Goal: Use online tool/utility: Utilize a website feature to perform a specific function

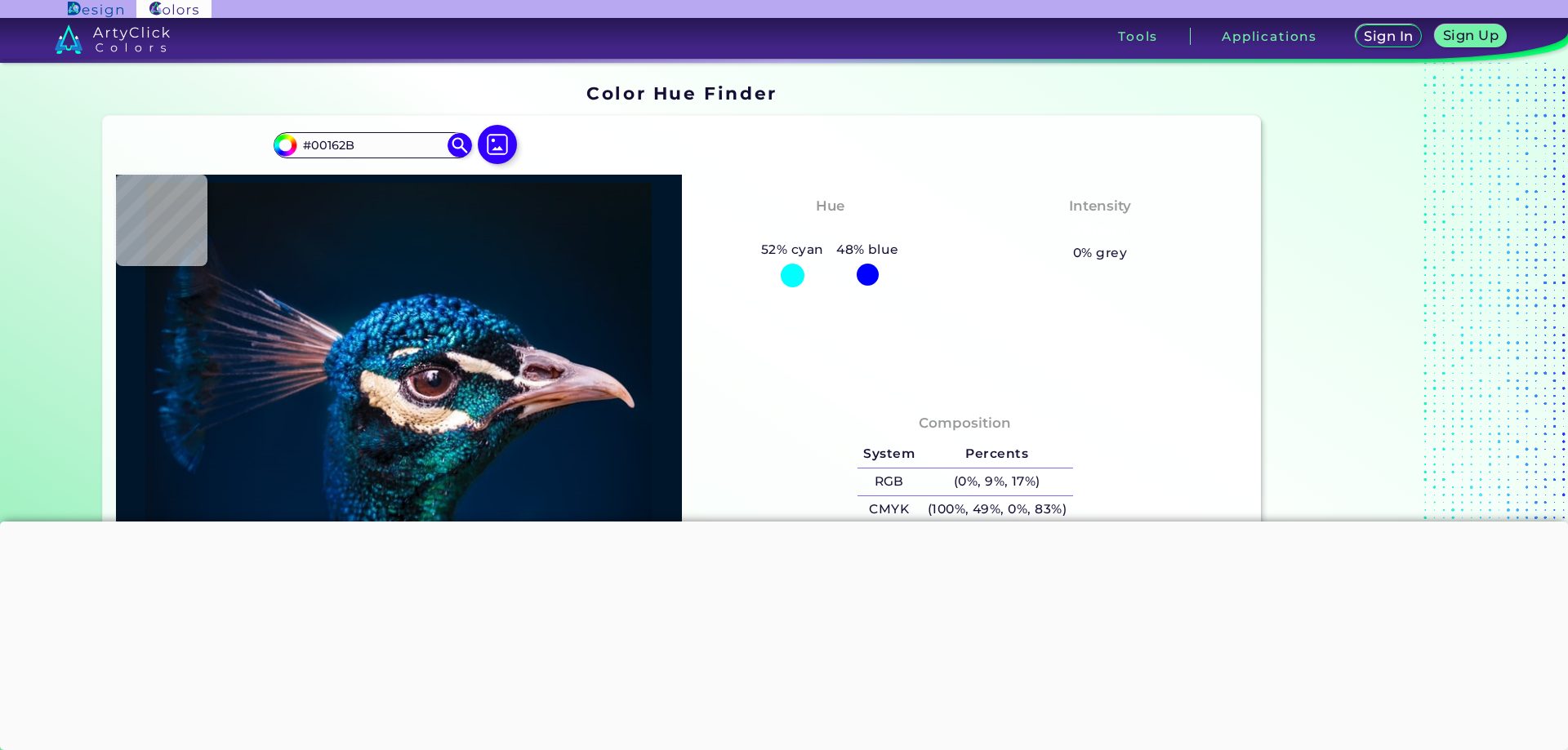
click at [781, 522] on div at bounding box center [784, 522] width 1568 height 0
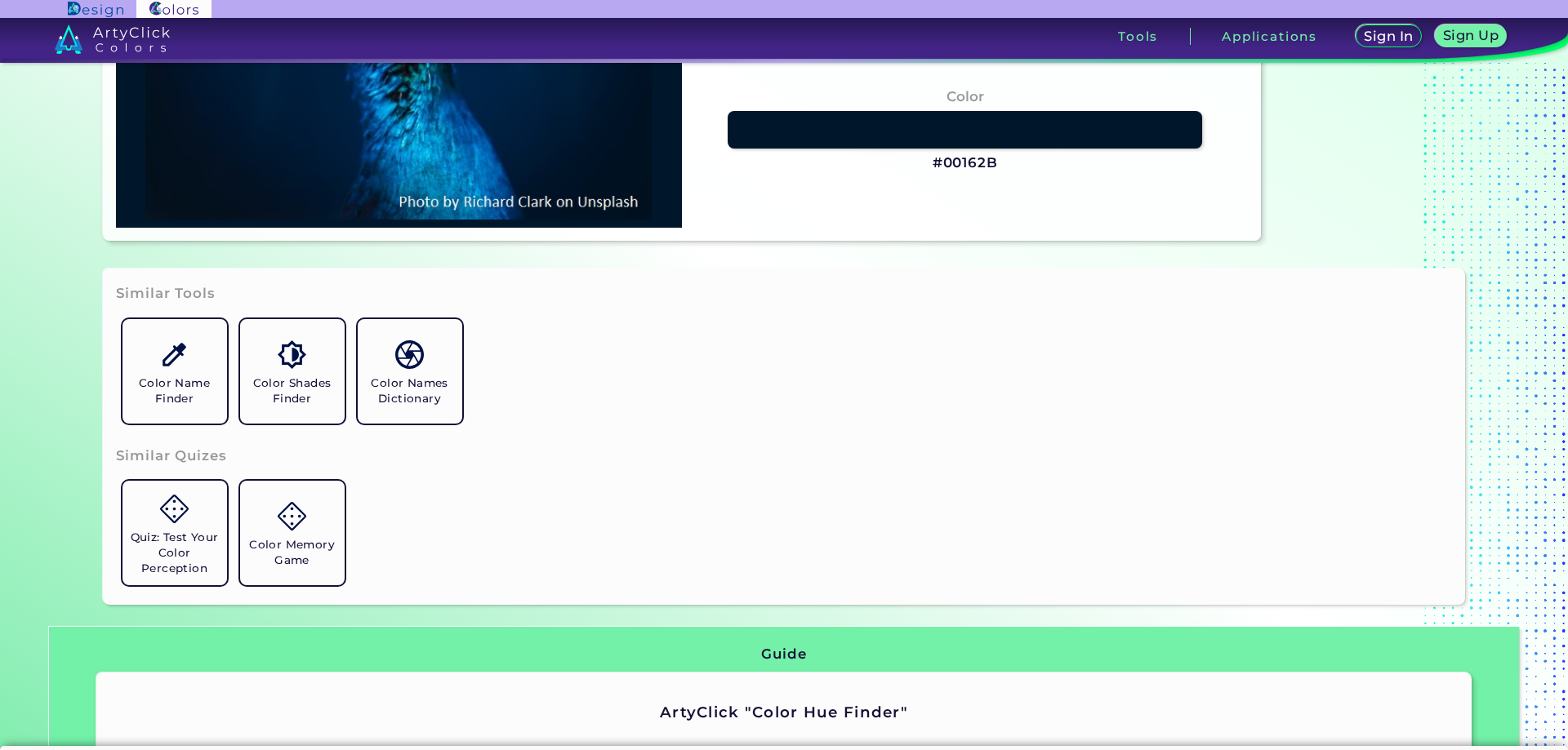
scroll to position [408, 0]
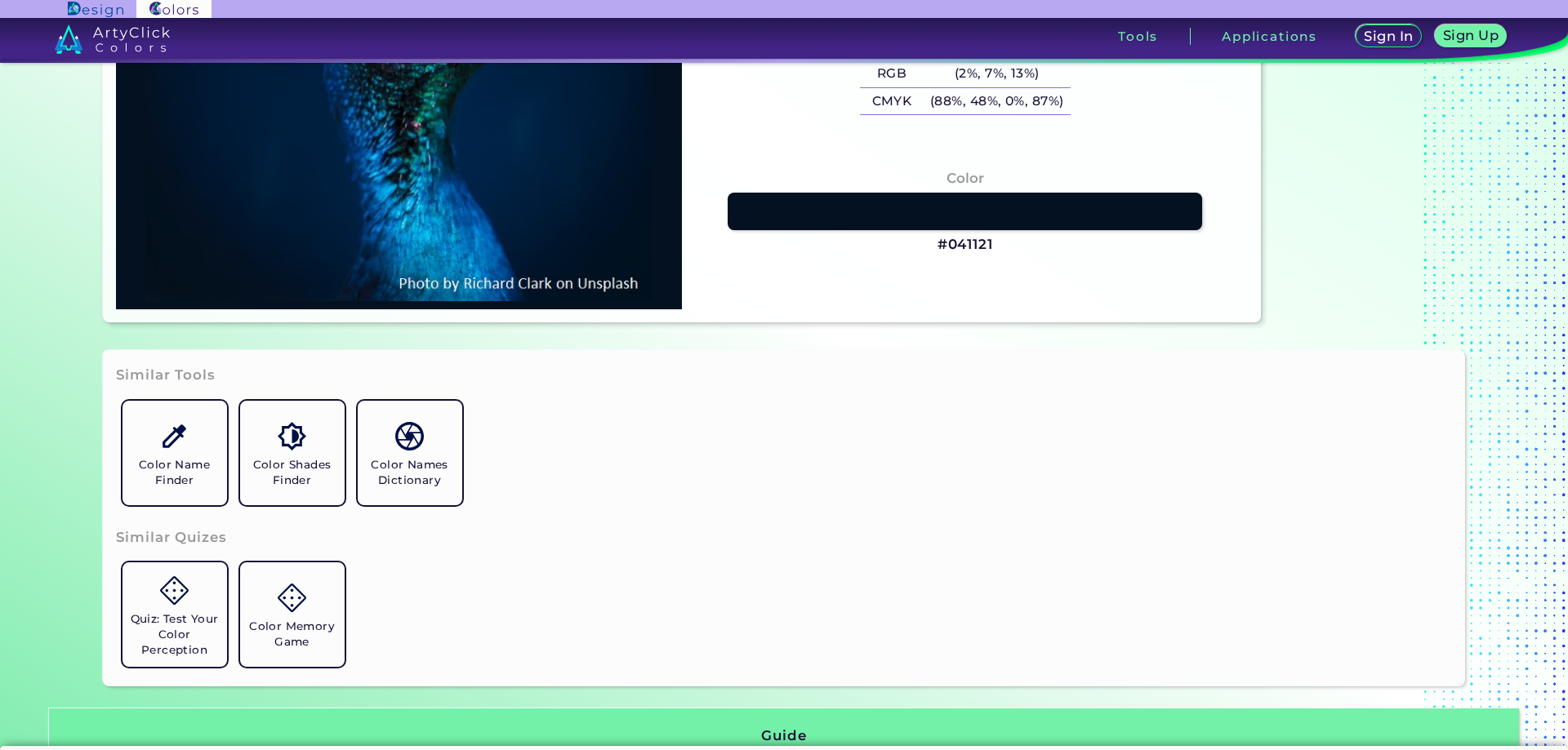
type input "#041121"
type input "#001730"
type input "#011a38"
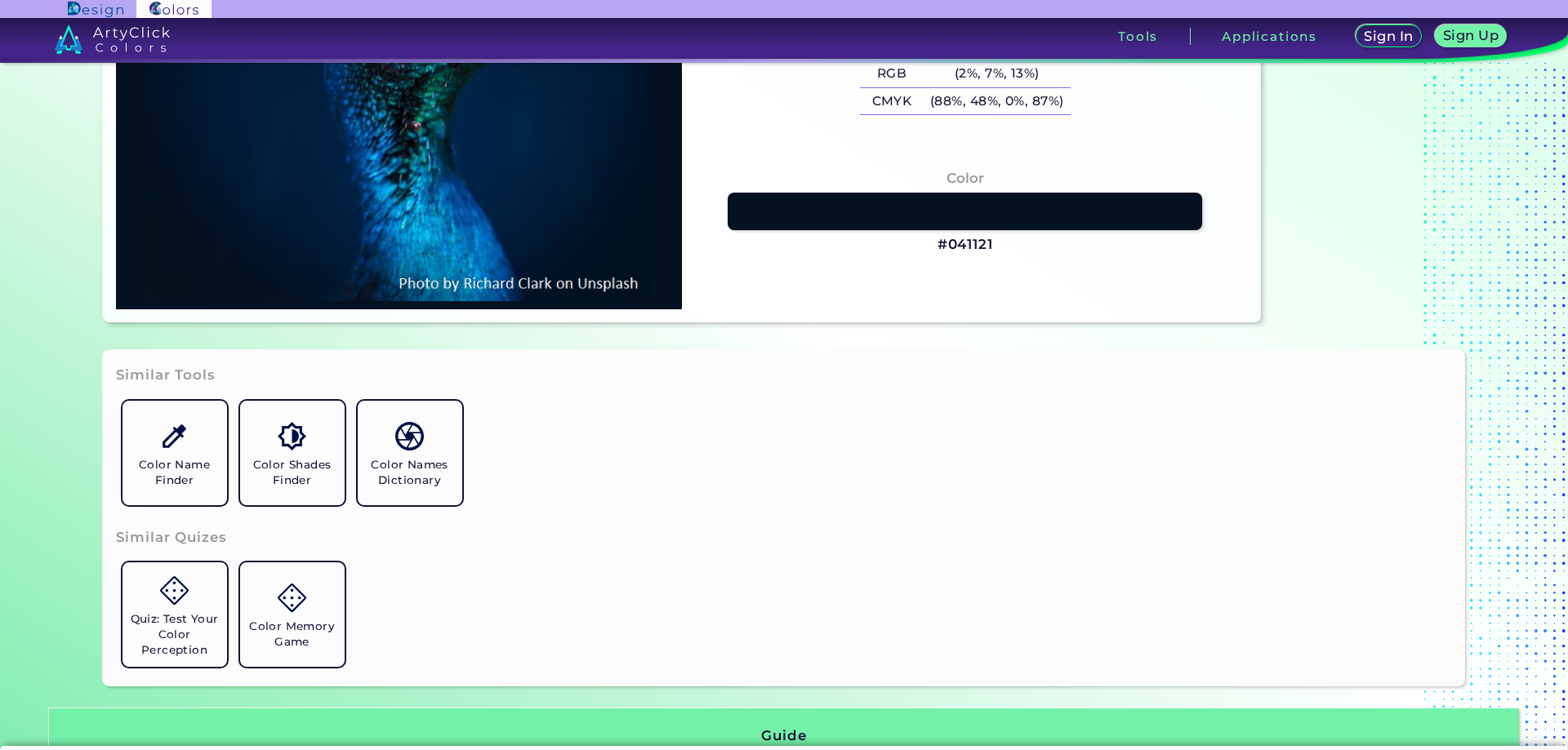
type input "#011A38"
type input "#001c3a"
type input "#001C3A"
type input "#001d3b"
type input "#001D3B"
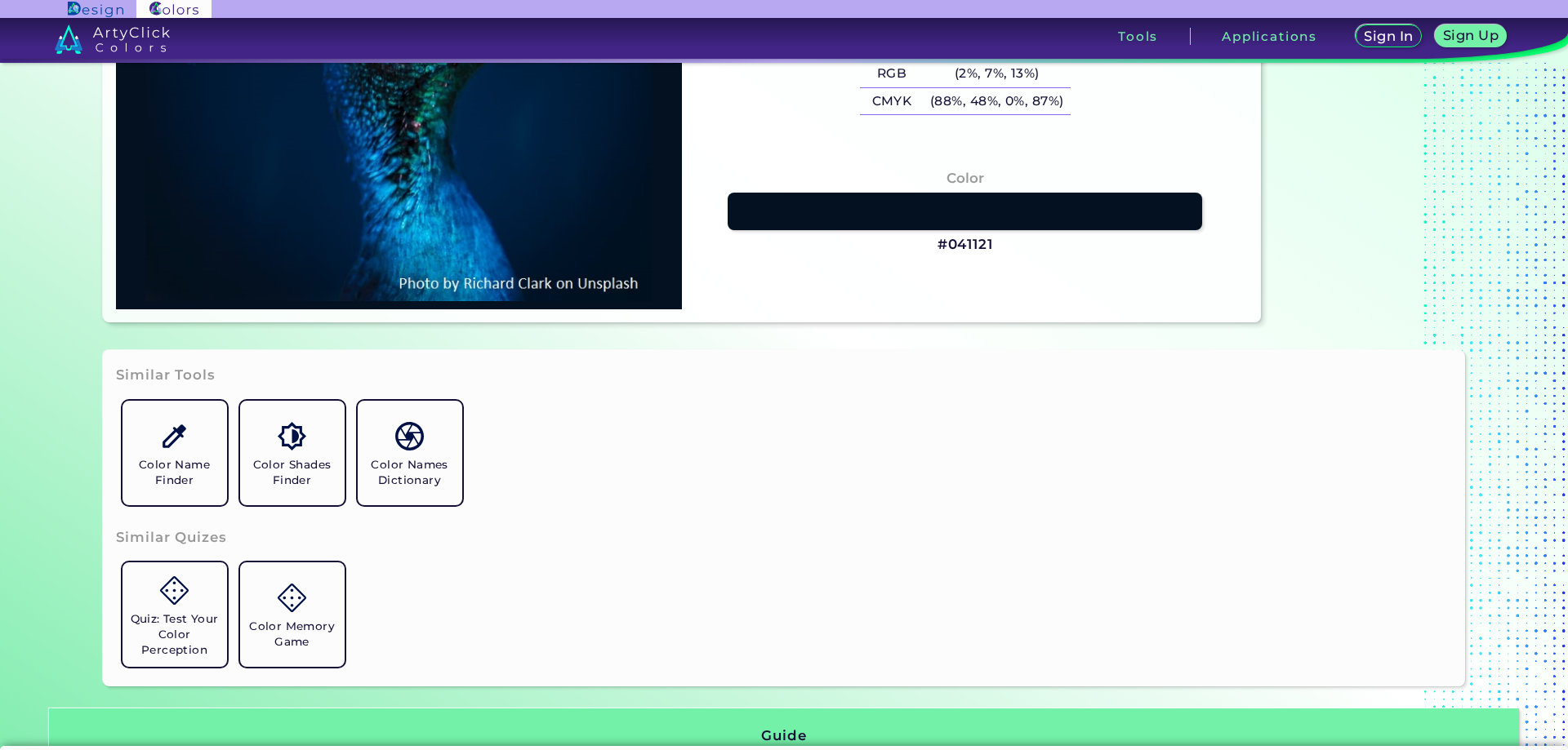
type input "#001f3e"
type input "#001F3E"
type input "#01203f"
type input "#01203F"
type input "#00203f"
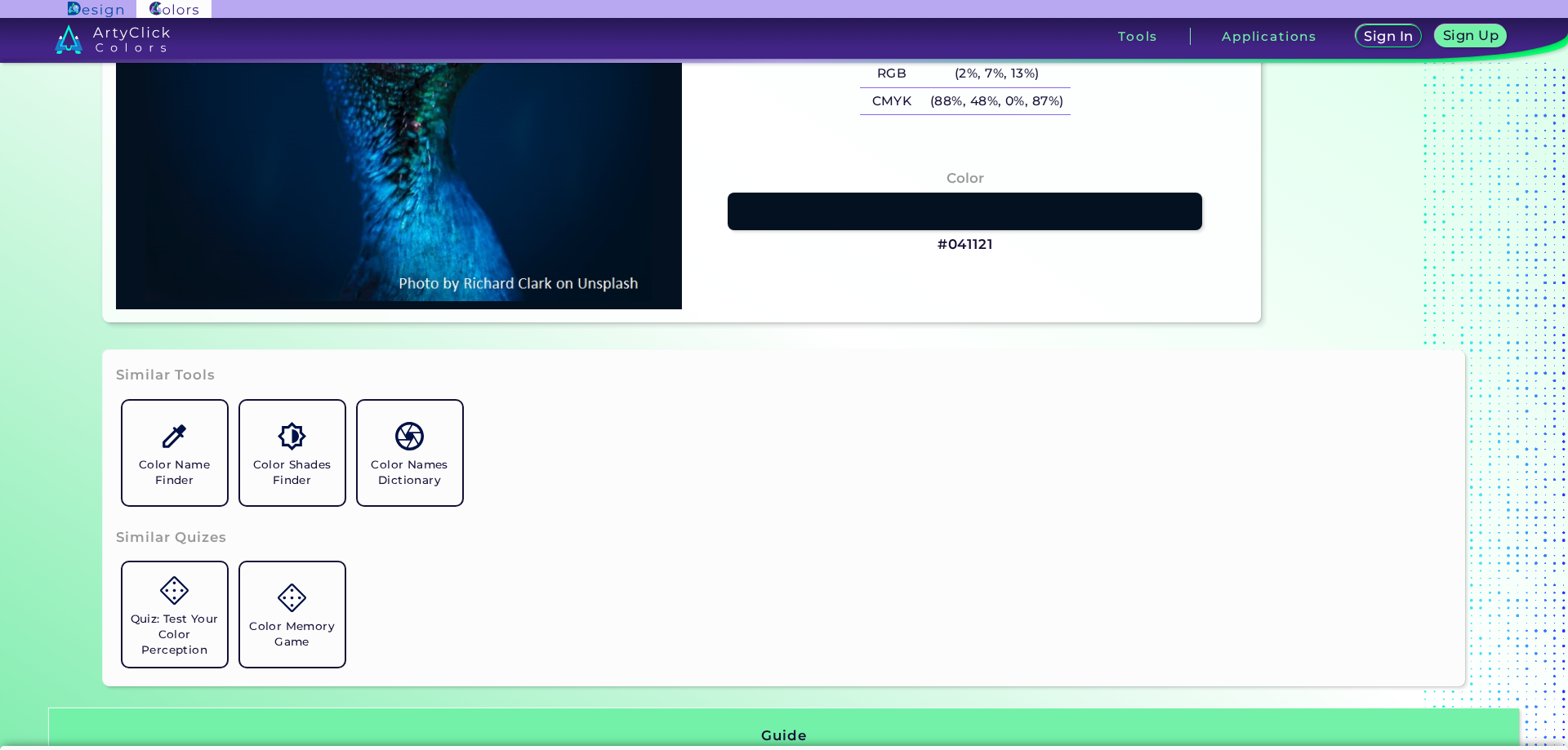
type input "#00203F"
type input "#001f3c"
type input "#001F3C"
type input "#011c39"
type input "#011C39"
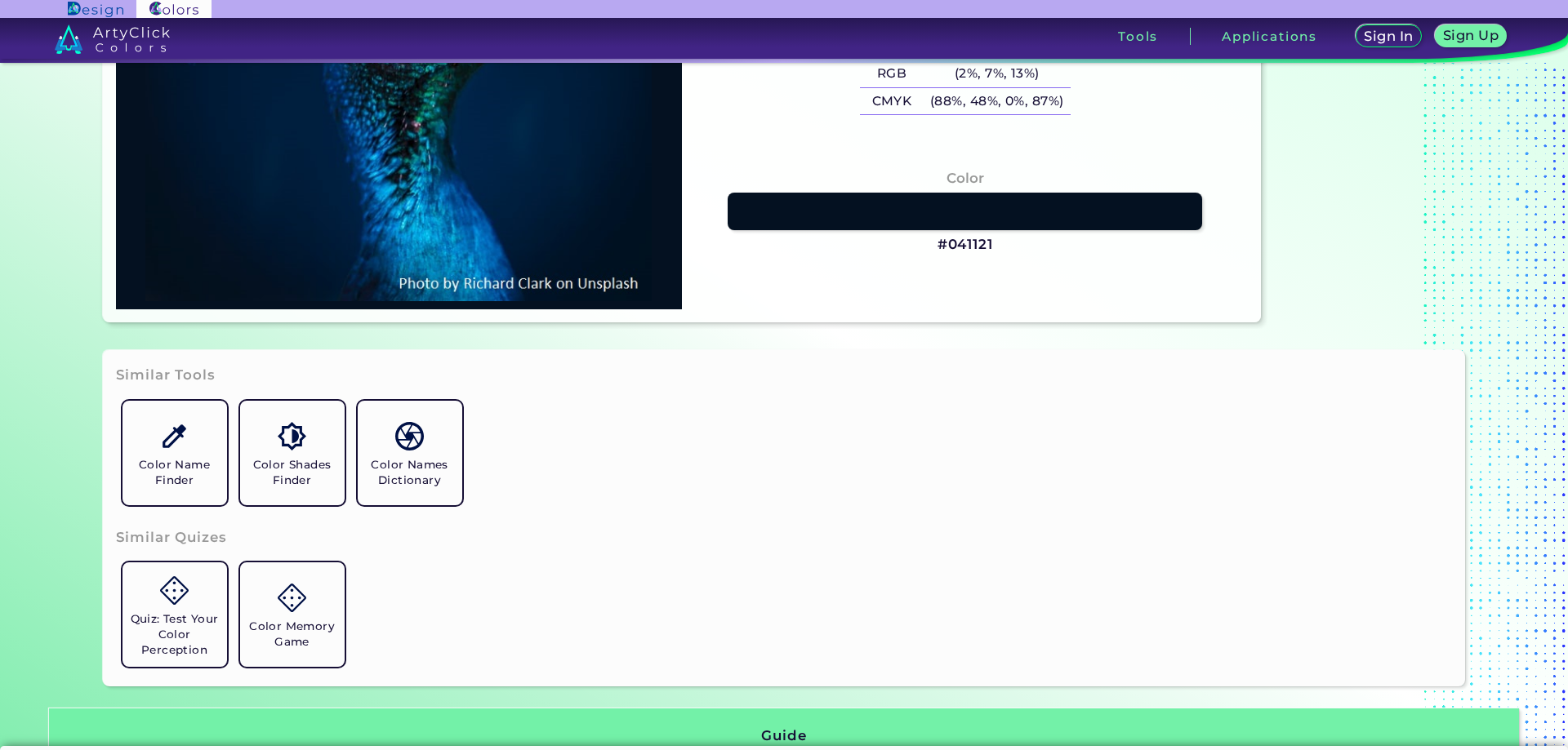
type input "#001b38"
type input "#001B38"
type input "#001a35"
type input "#001A35"
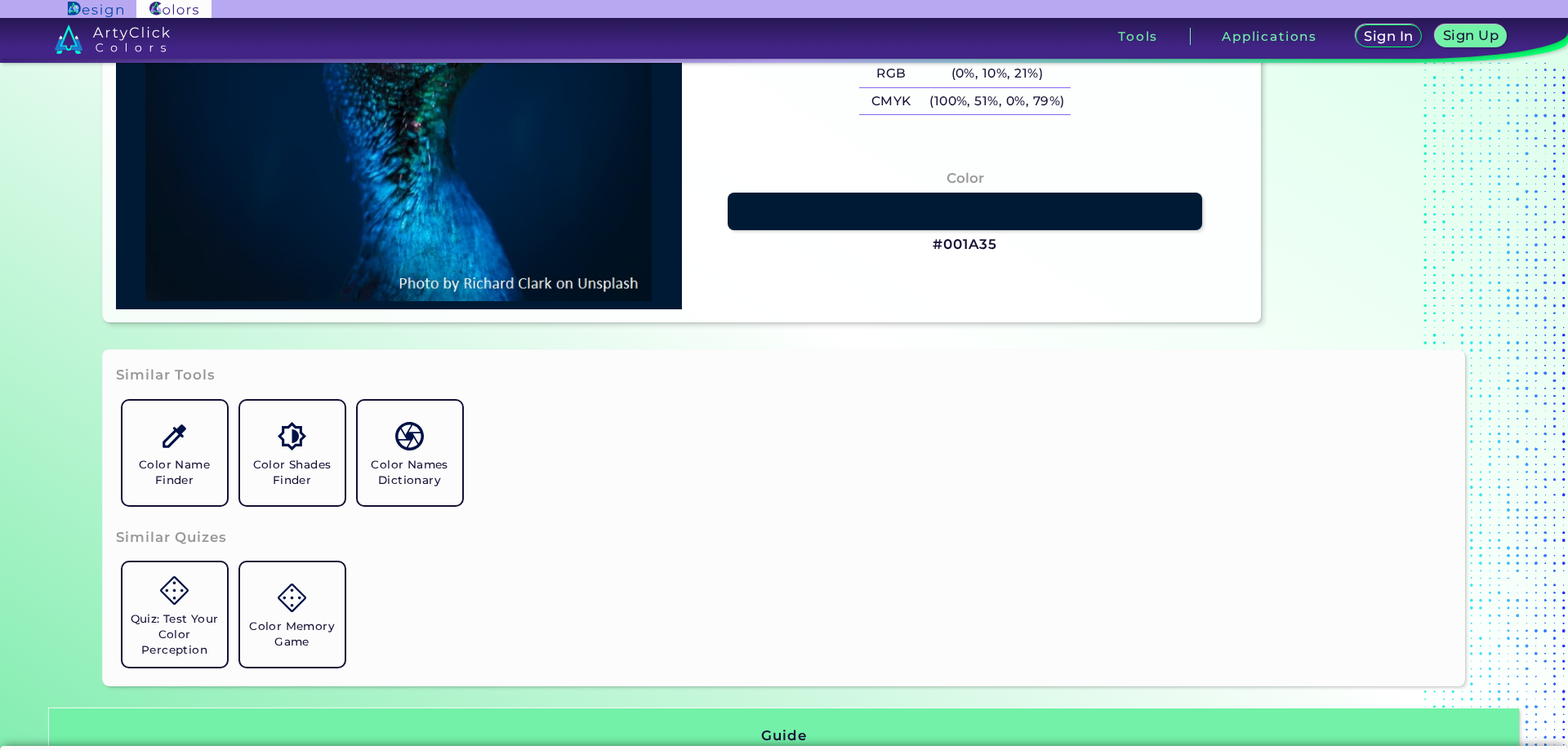
type input "#001a33"
type input "#001A33"
type input "#001a35"
type input "#001A35"
type input "#001b38"
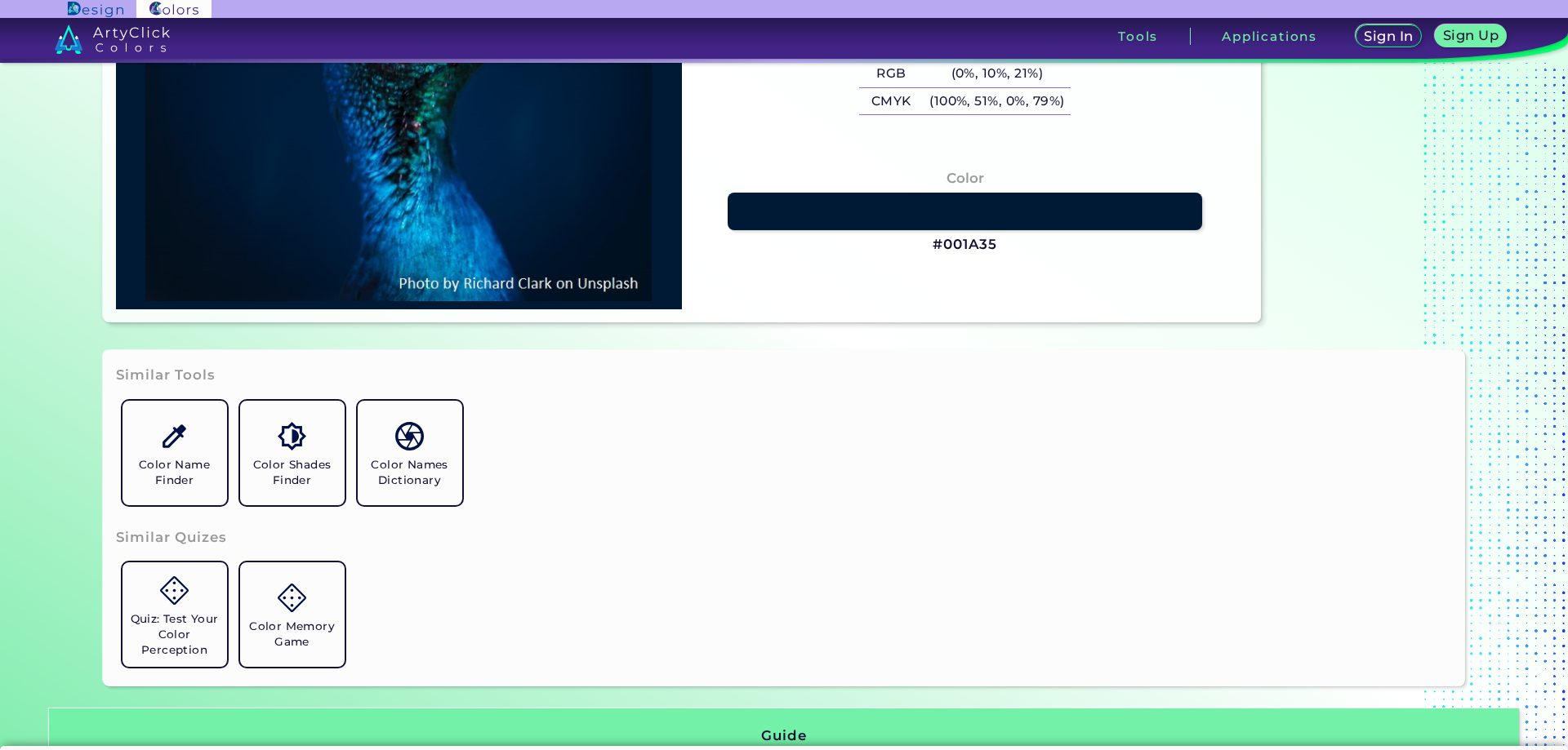
type input "#001B38"
type input "#011c39"
type input "#011C39"
type input "#001c3a"
type input "#001C3A"
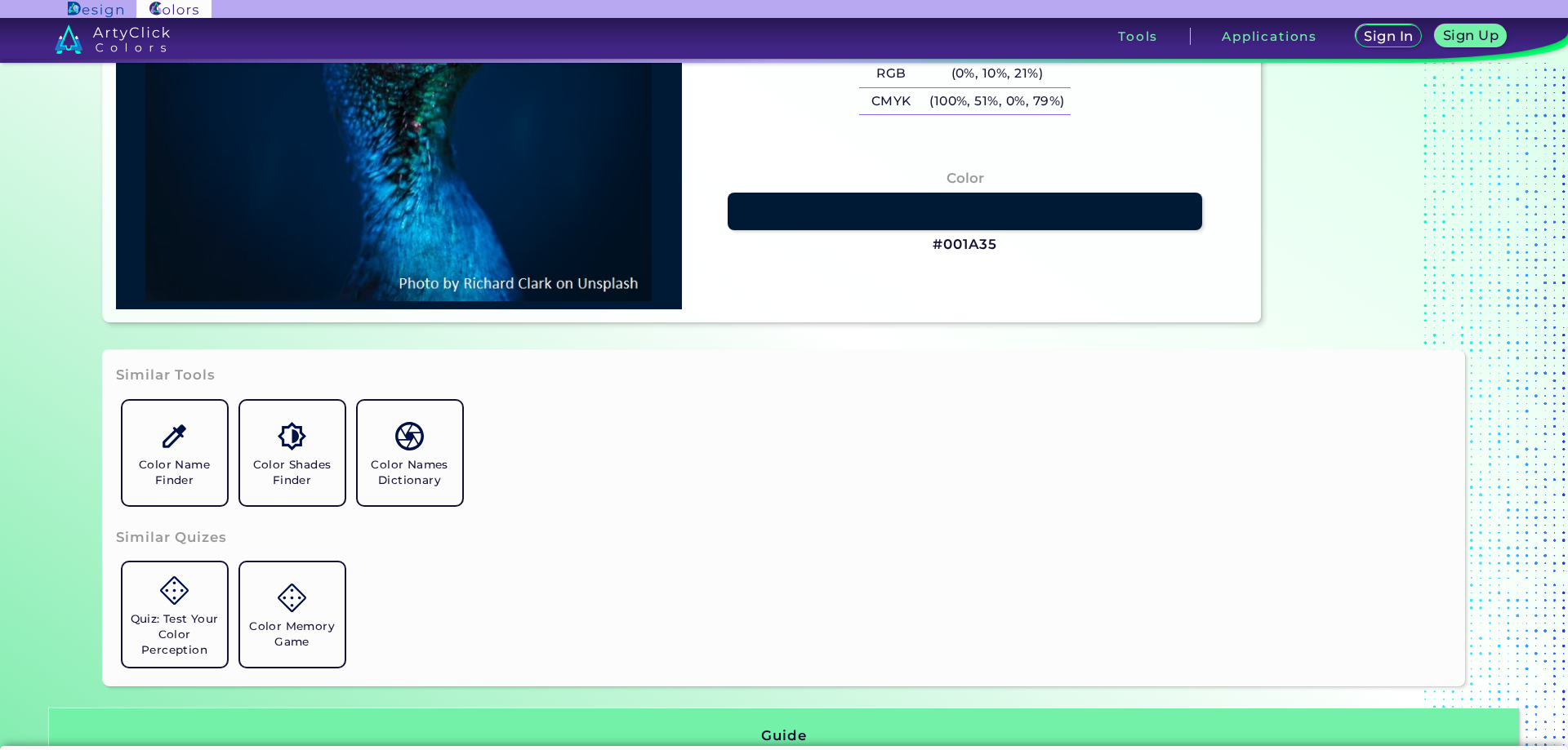
type input "#001f3e"
type input "#001F3E"
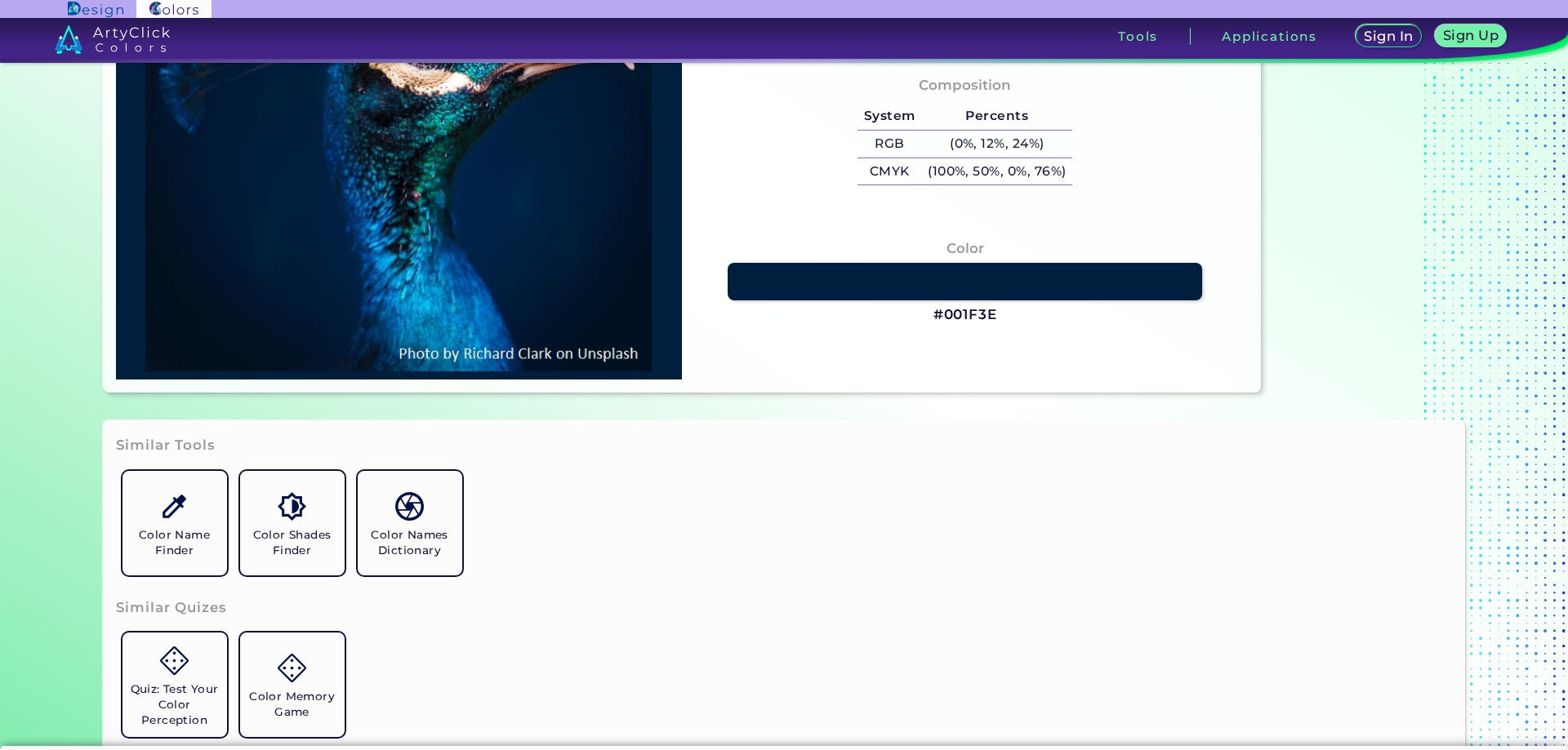
type input "#001d36"
type input "#001D36"
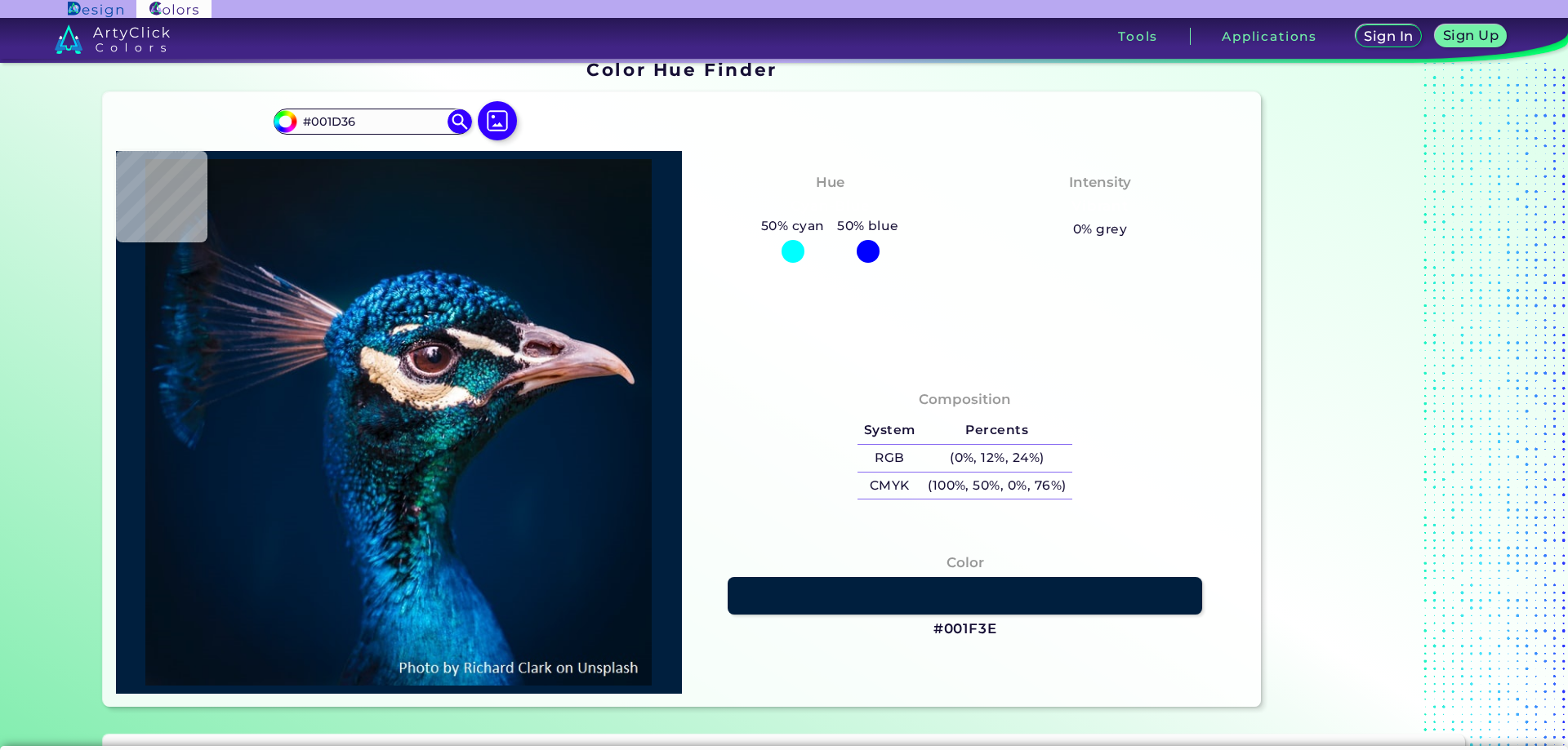
type input "#0b1320"
type input "#0B1320"
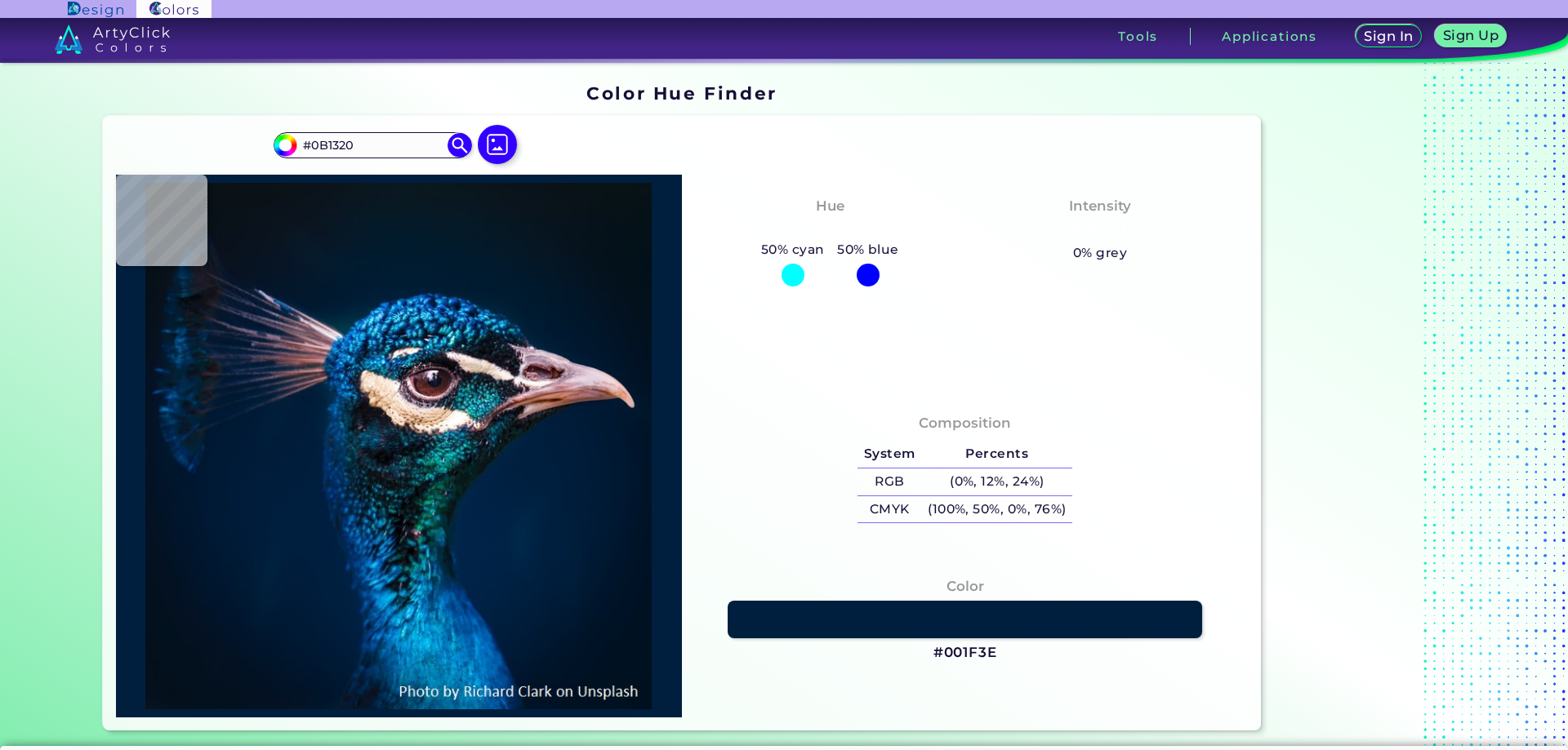
type input "#0a141e"
type input "#0A141E"
type input "#0b141d"
type input "#0B141D"
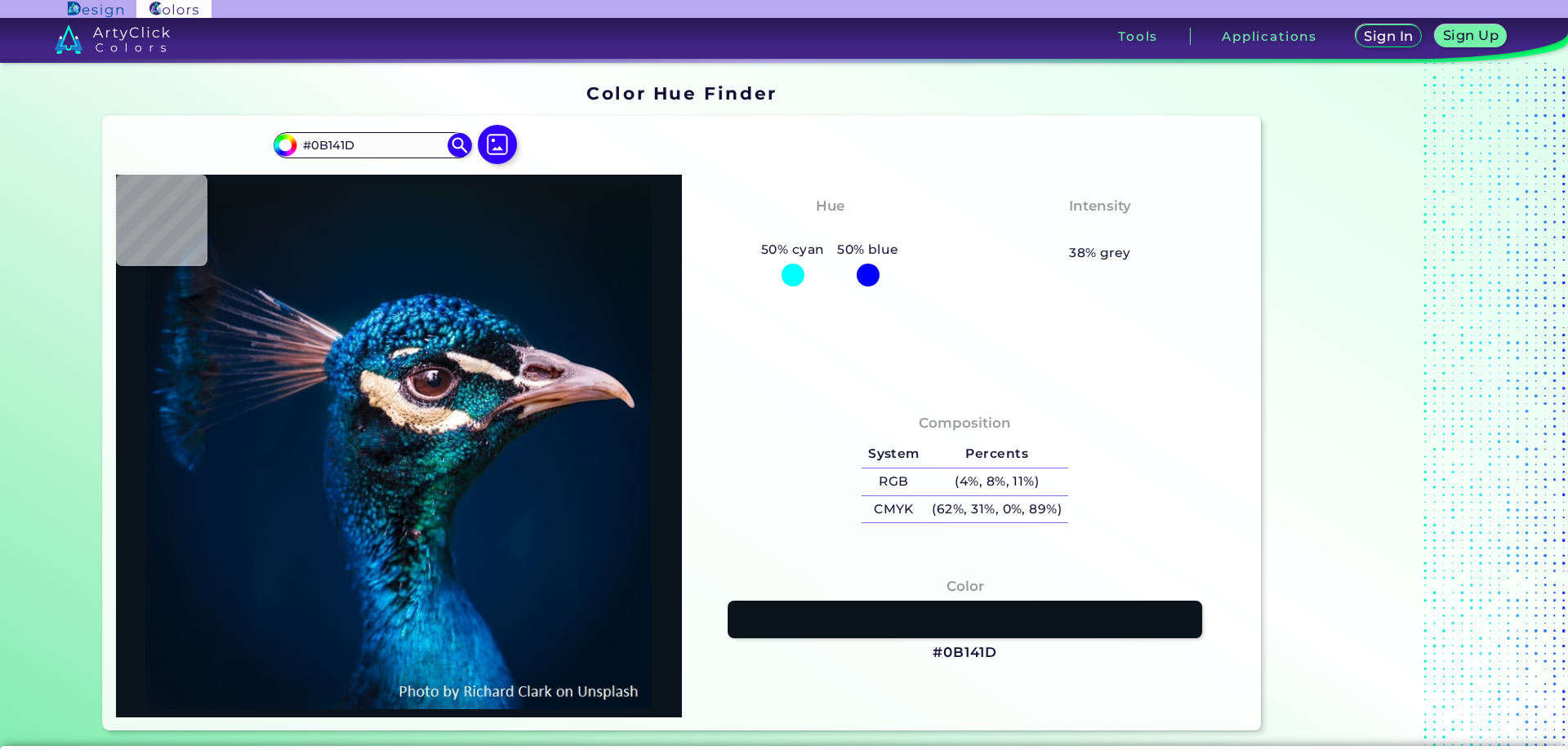
type input "#0a131c"
type input "#0A131C"
type input "#0b121c"
type input "#0B121C"
type input "#091217"
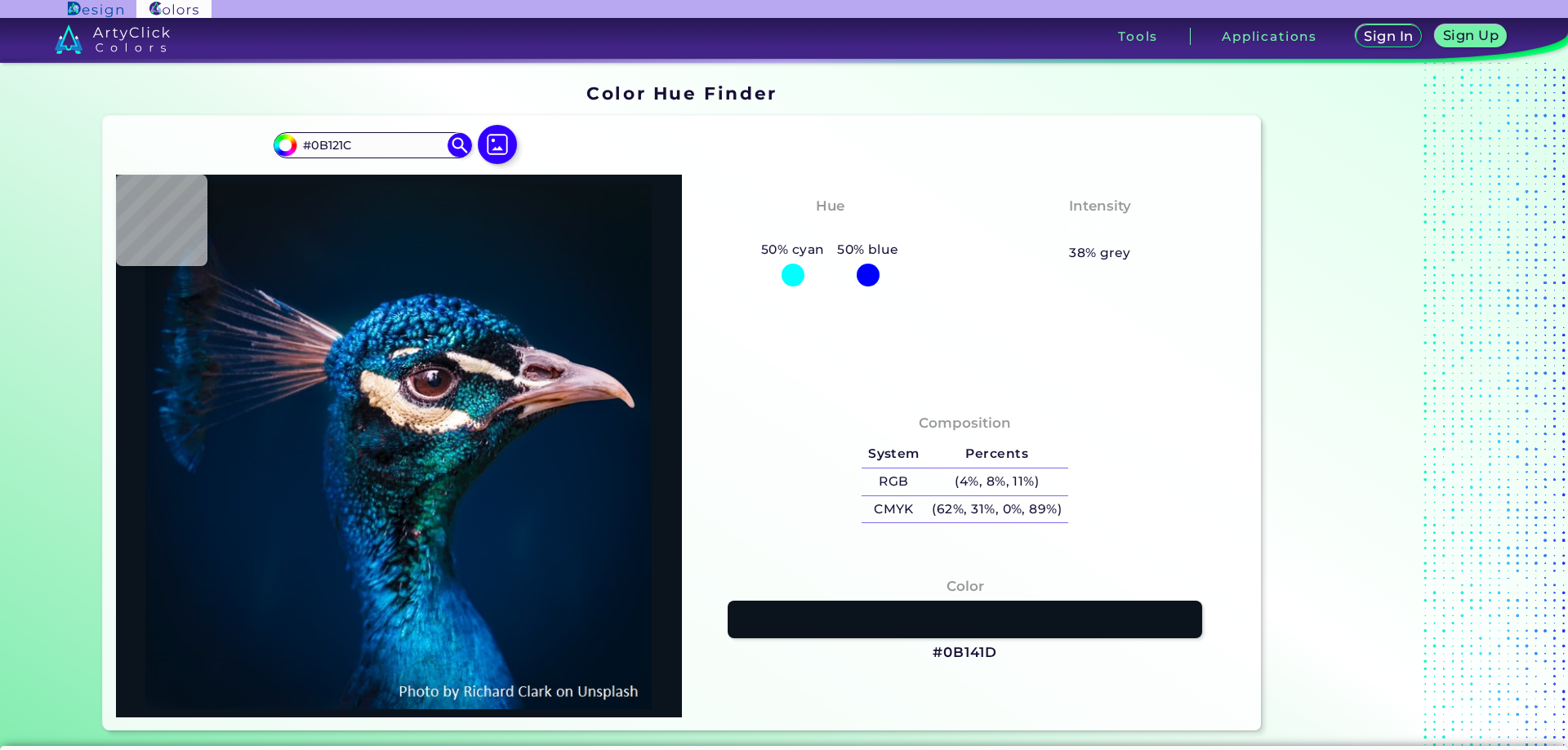
type input "#091217"
type input "#0a1117"
drag, startPoint x: 357, startPoint y: 137, endPoint x: 217, endPoint y: 163, distance: 142.4
click at [219, 163] on div "#0a1117 #0A1117 Acadia ◉ Acid Green ◉ Aero Blue ◉ Alabaster ◉ Albescent White ◉…" at bounding box center [683, 423] width 1159 height 614
paste input "e31800"
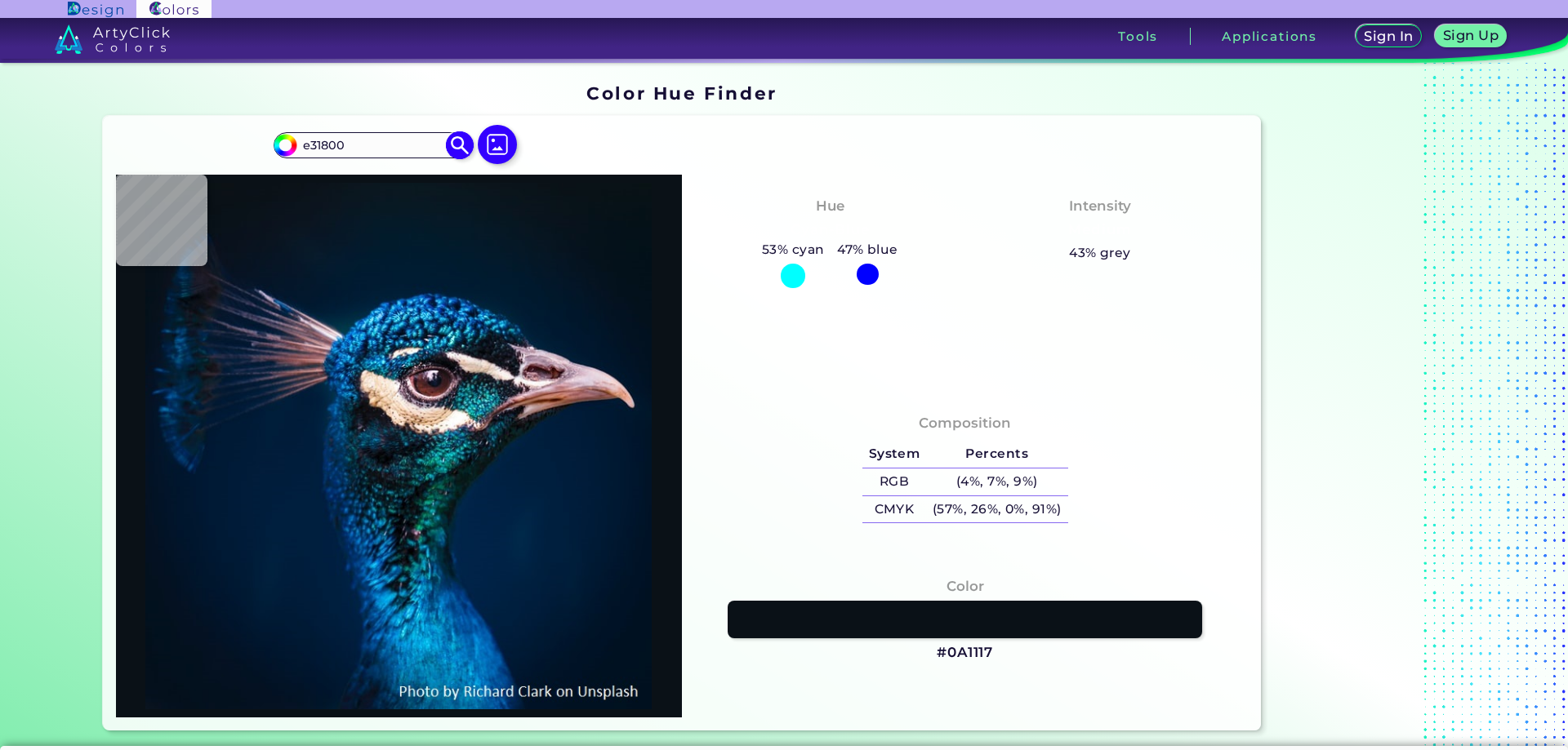
type input "e31800"
click at [459, 141] on img at bounding box center [460, 146] width 29 height 29
type input "#e31800"
type input "#E31800"
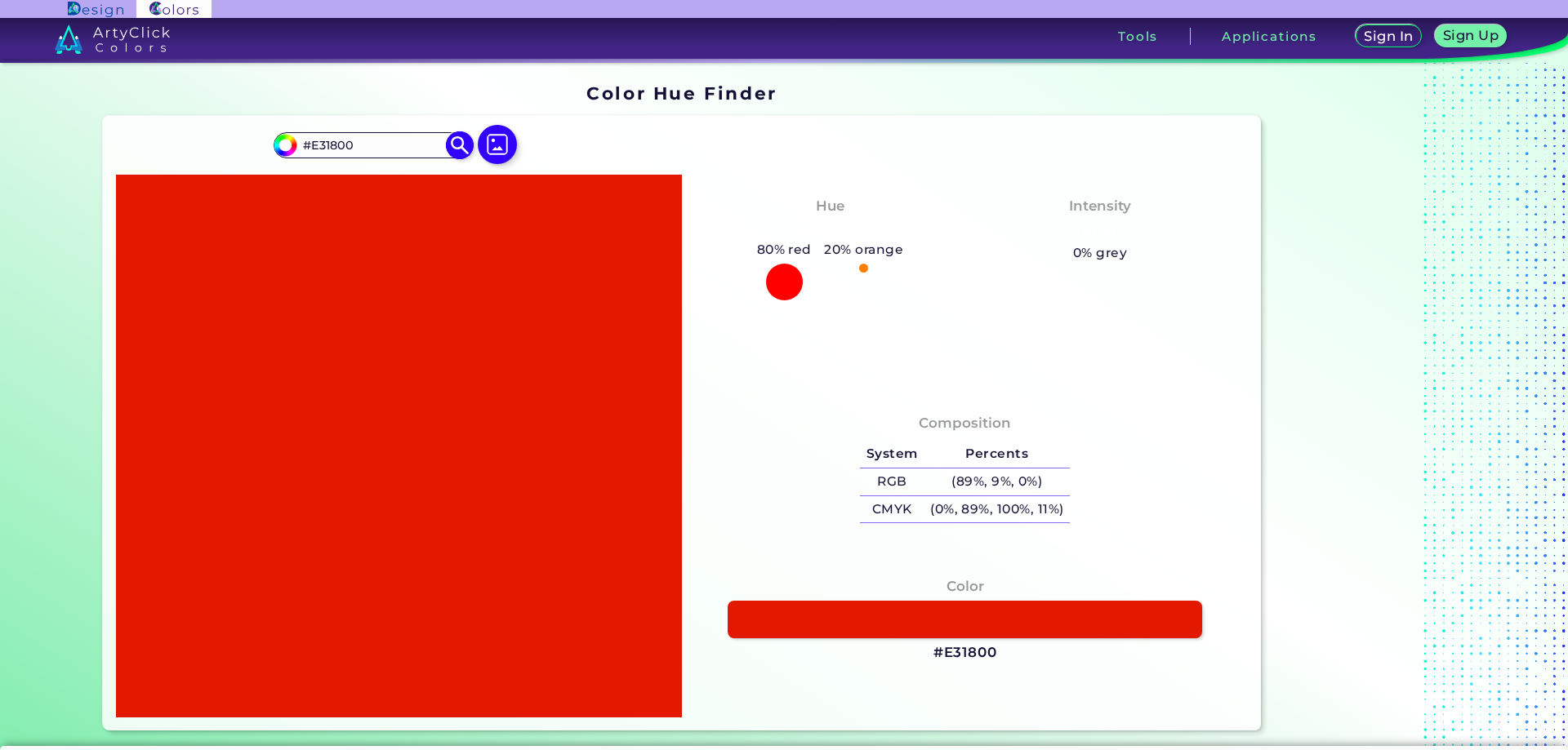
click at [279, 140] on input "#e31800" at bounding box center [283, 143] width 21 height 21
type input "#e65000"
type input "#E65000"
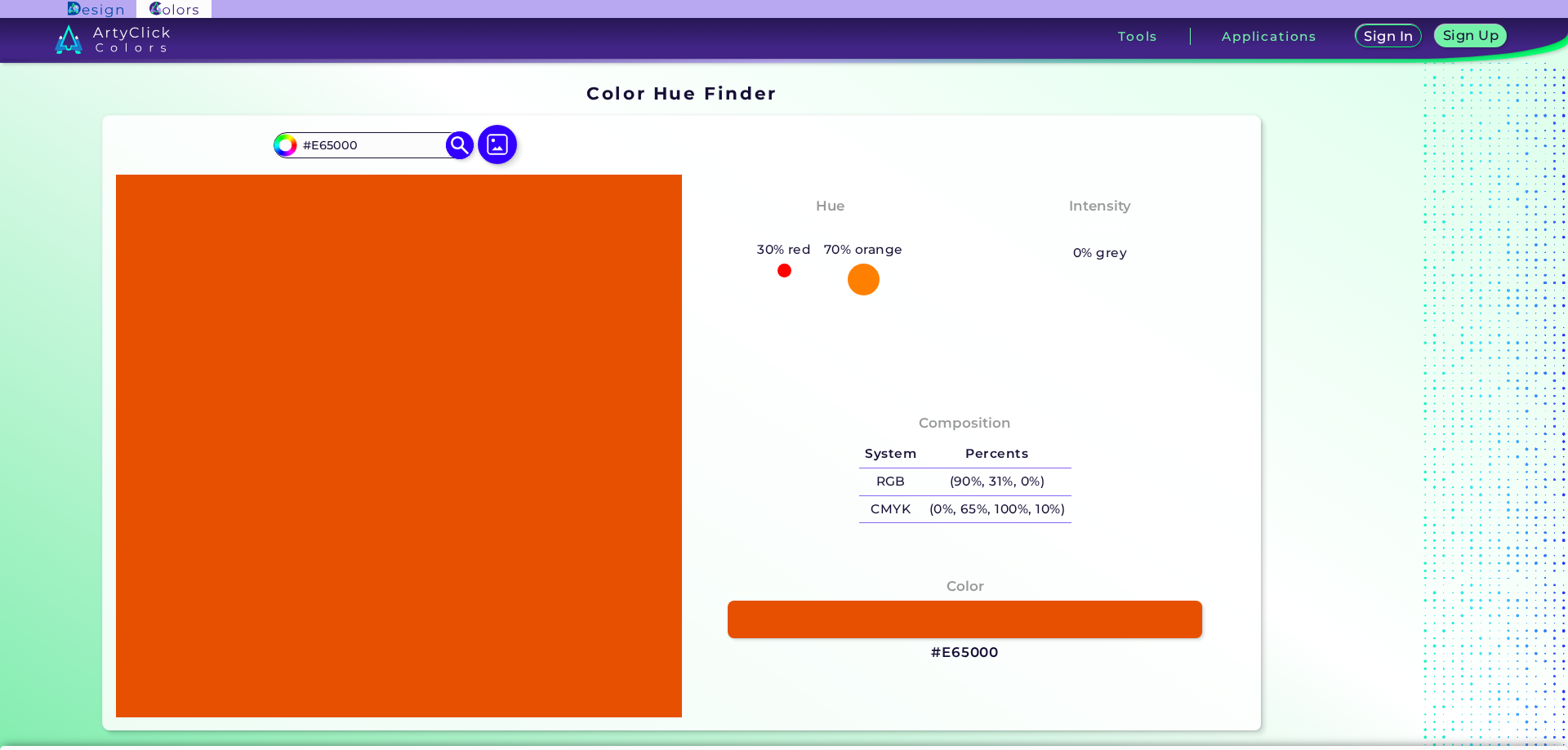
type input "#e65c00"
type input "#E65C00"
type input "#e66700"
type input "#E66700"
type input "#e66f00"
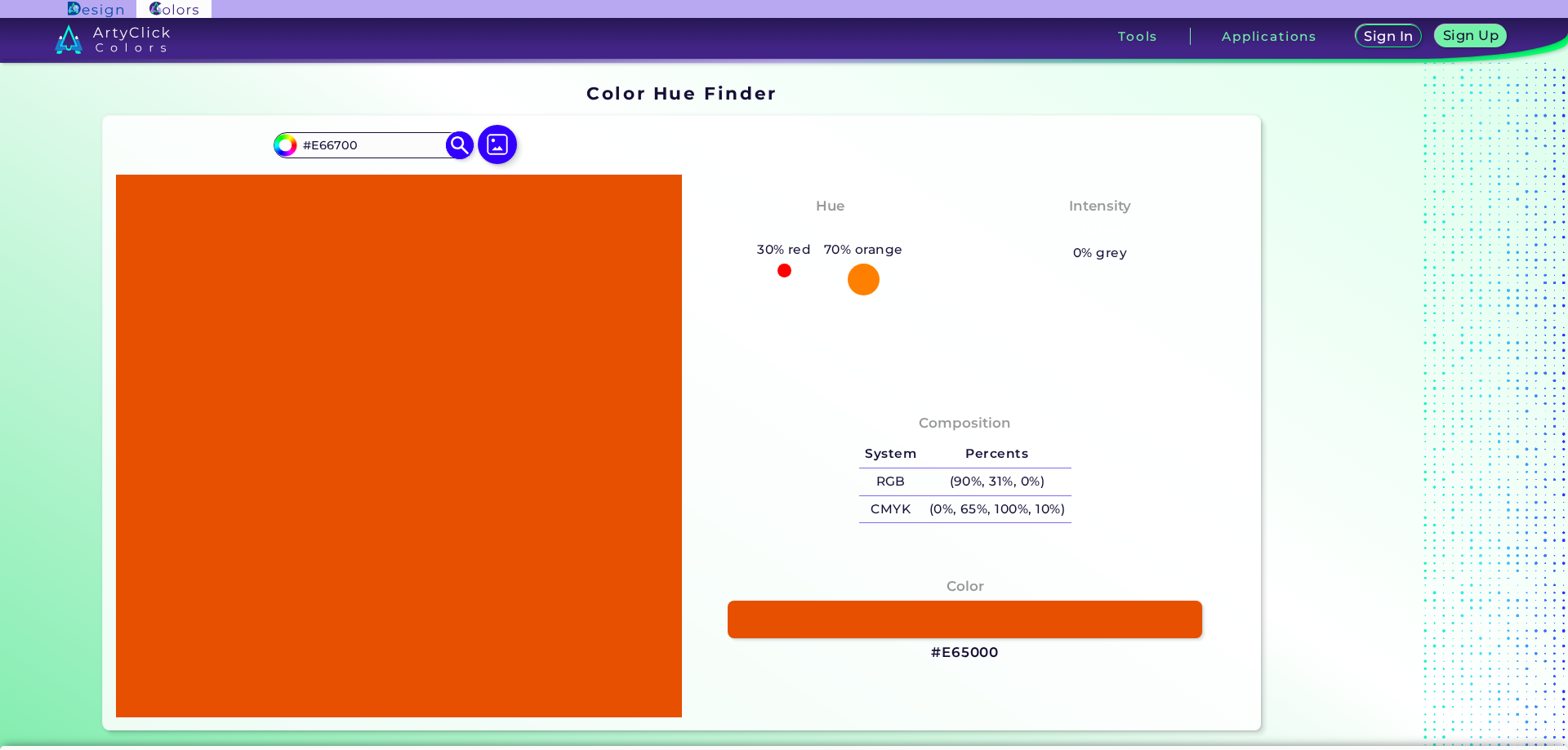
type input "#E66F00"
type input "#e67a00"
type input "#E67A00"
type input "#e68600"
type input "#E68600"
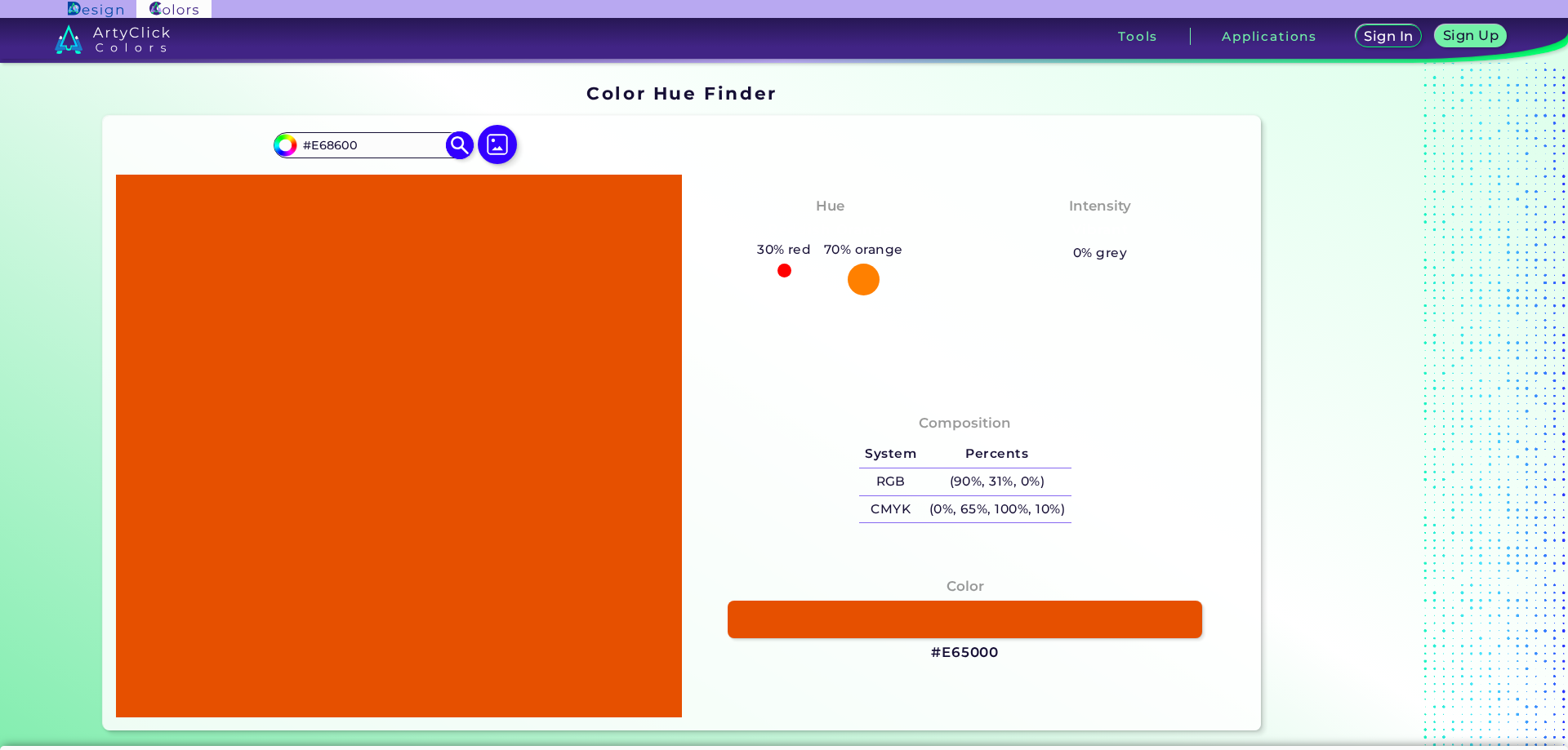
type input "#e69100"
type input "#E69100"
type input "#e69d00"
type input "#E69D00"
type input "#e6a800"
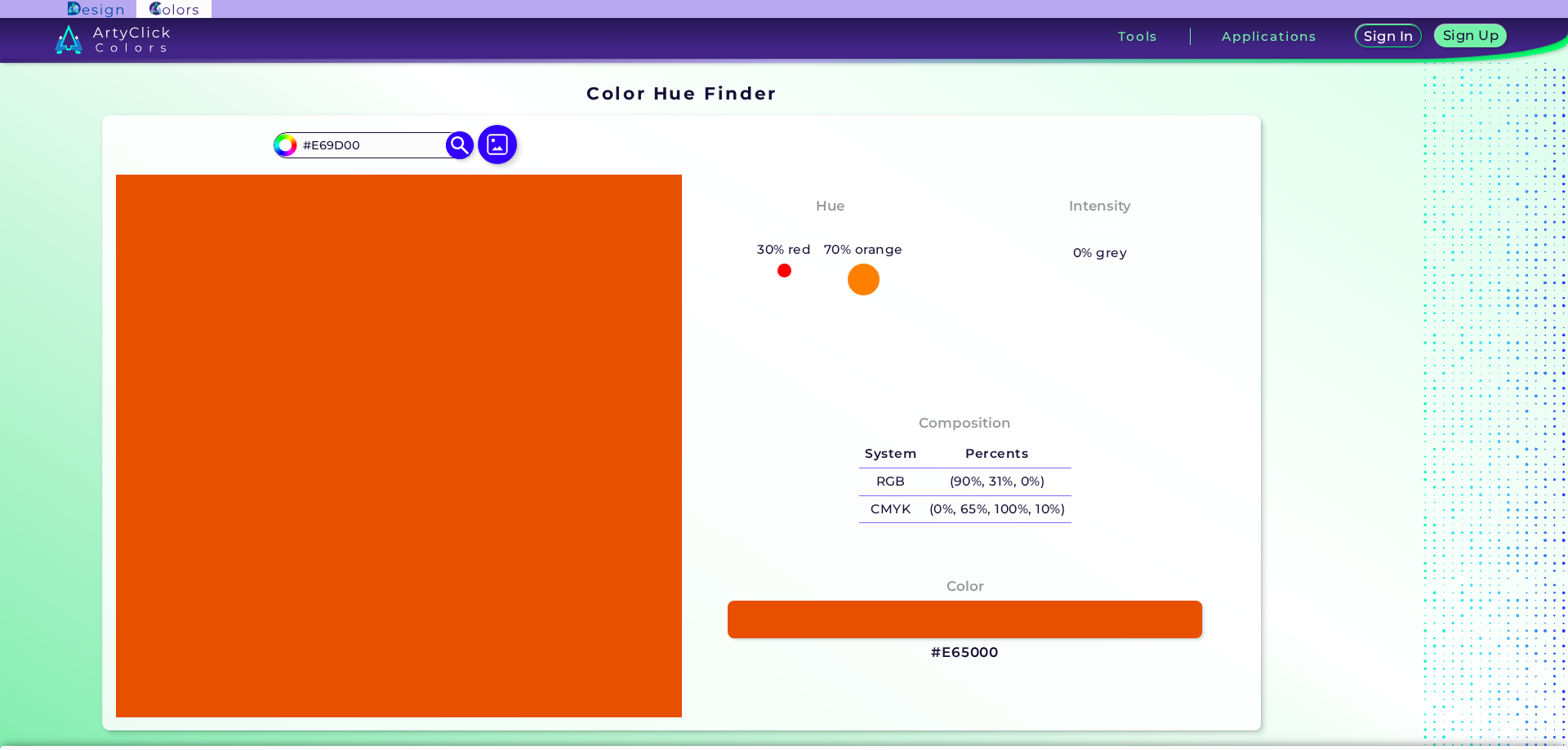
type input "#E6A800"
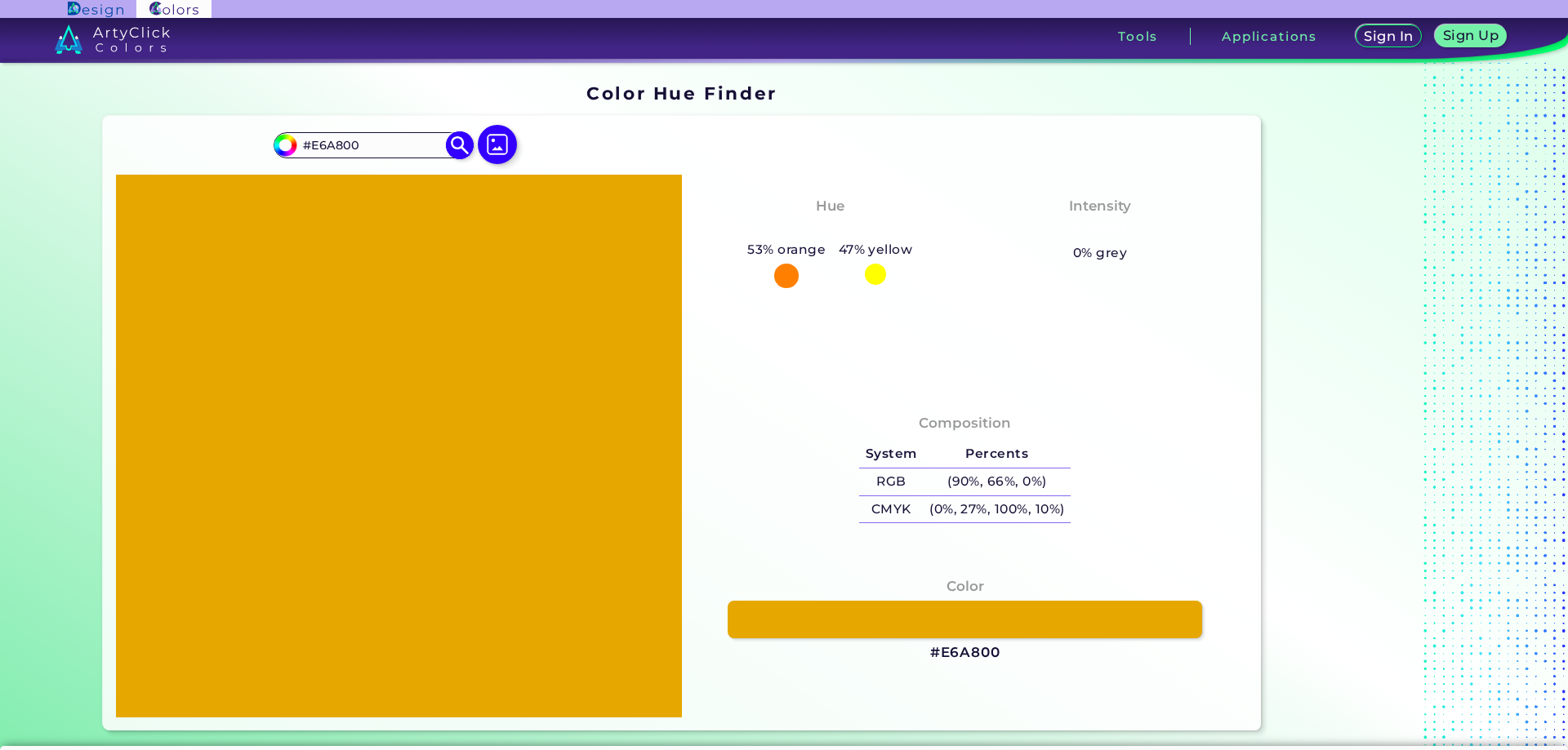
type input "#e6b400"
type input "#E6B400"
type input "#e6bf00"
type input "#E6BF00"
type input "#e6c700"
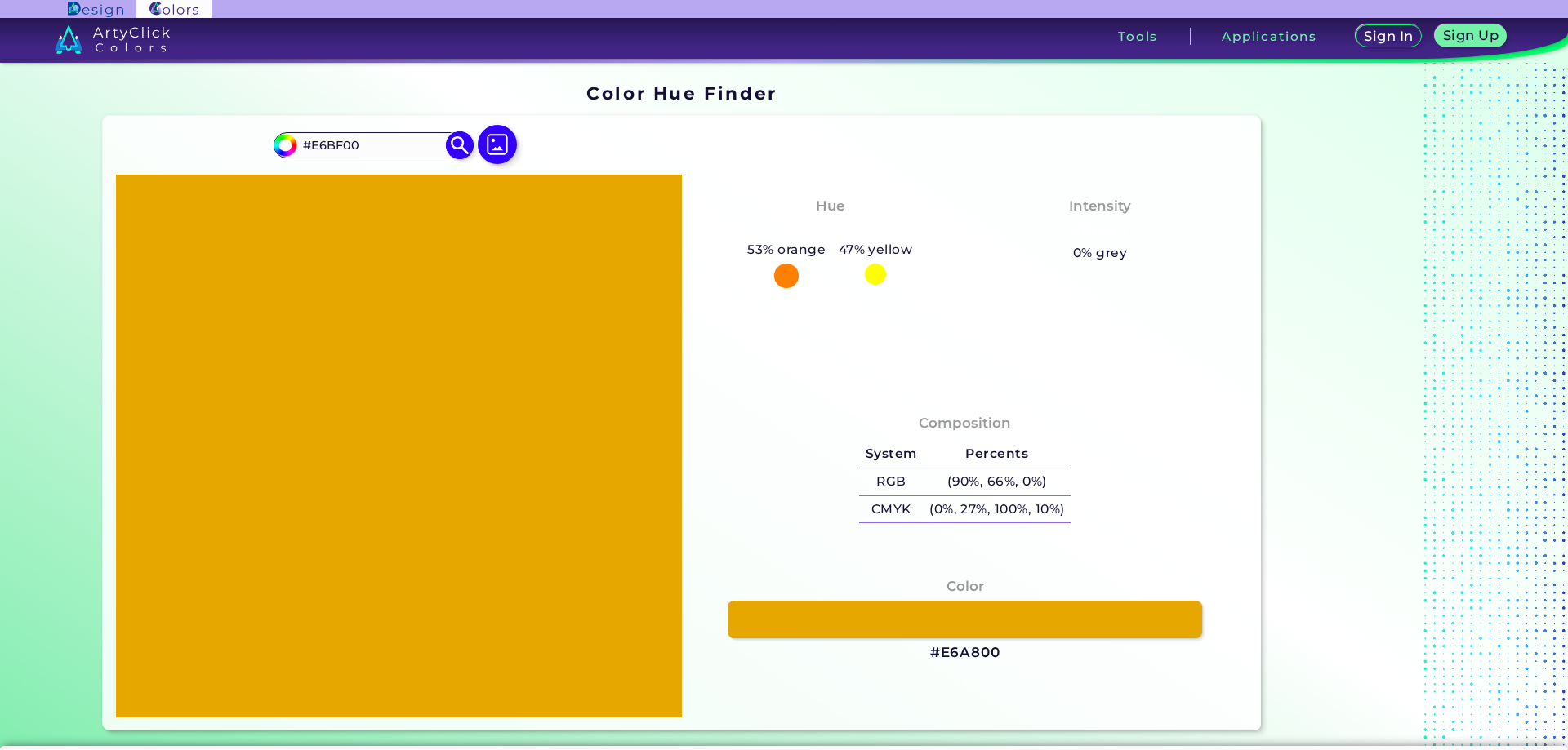
type input "#E6C700"
type input "#e6d200"
type input "#E6D200"
type input "#e6de00"
type input "#E6DE00"
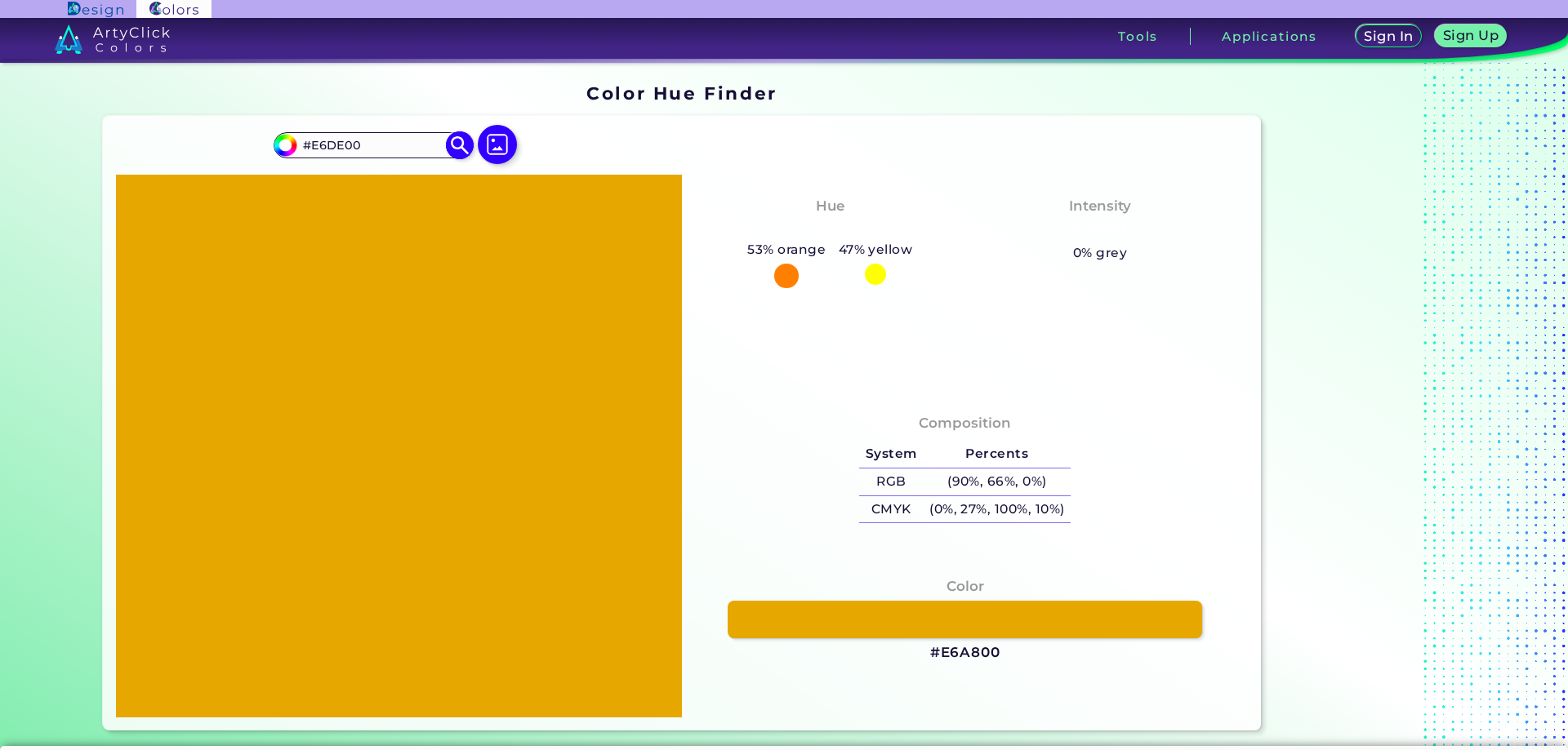
type input "#e2e600"
type input "#E2E600"
type input "#d6e600"
type input "#D6E600"
type input "#cbe600"
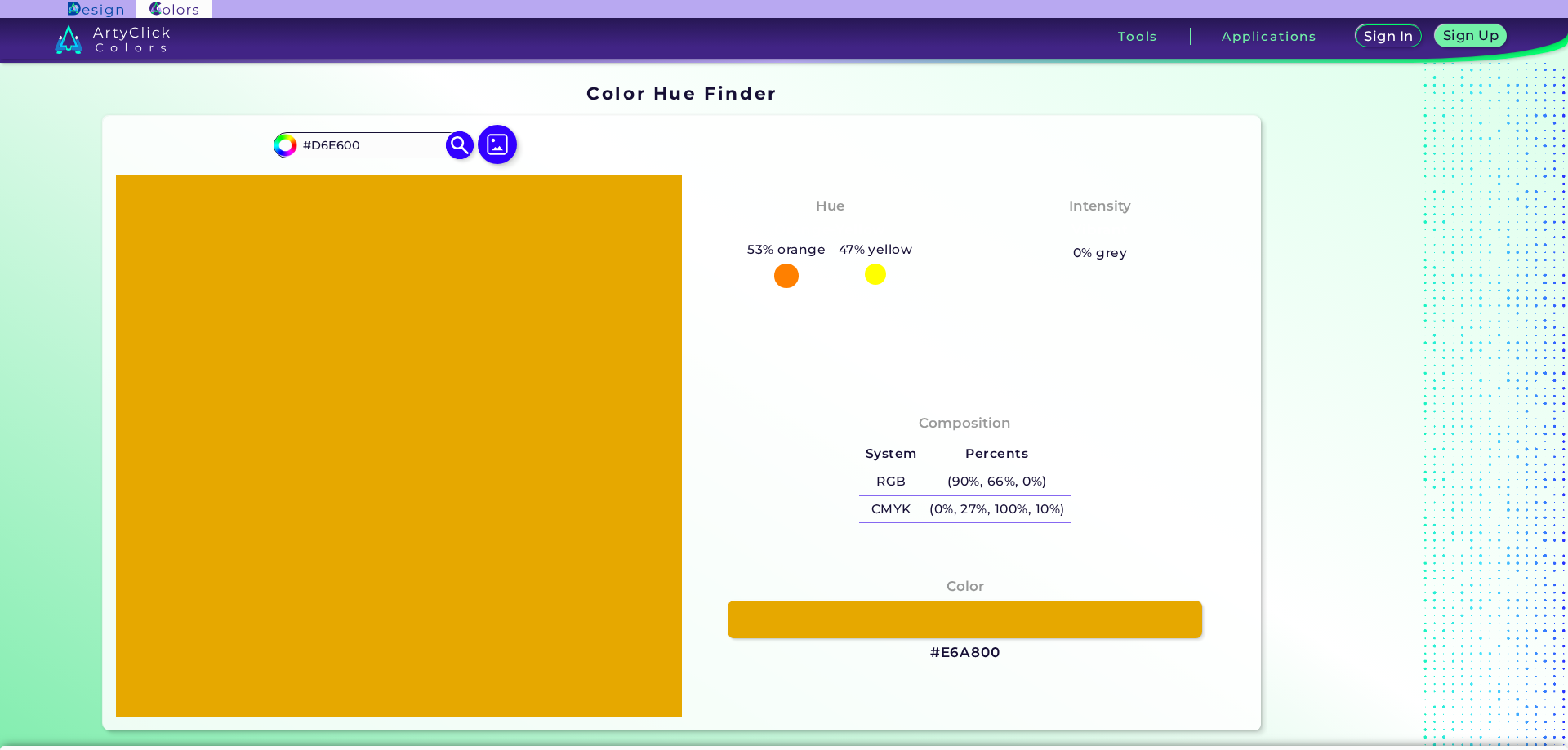
type input "#CBE600"
type input "#bfe600"
type input "#BFE600"
type input "#b4e600"
type input "#B4E600"
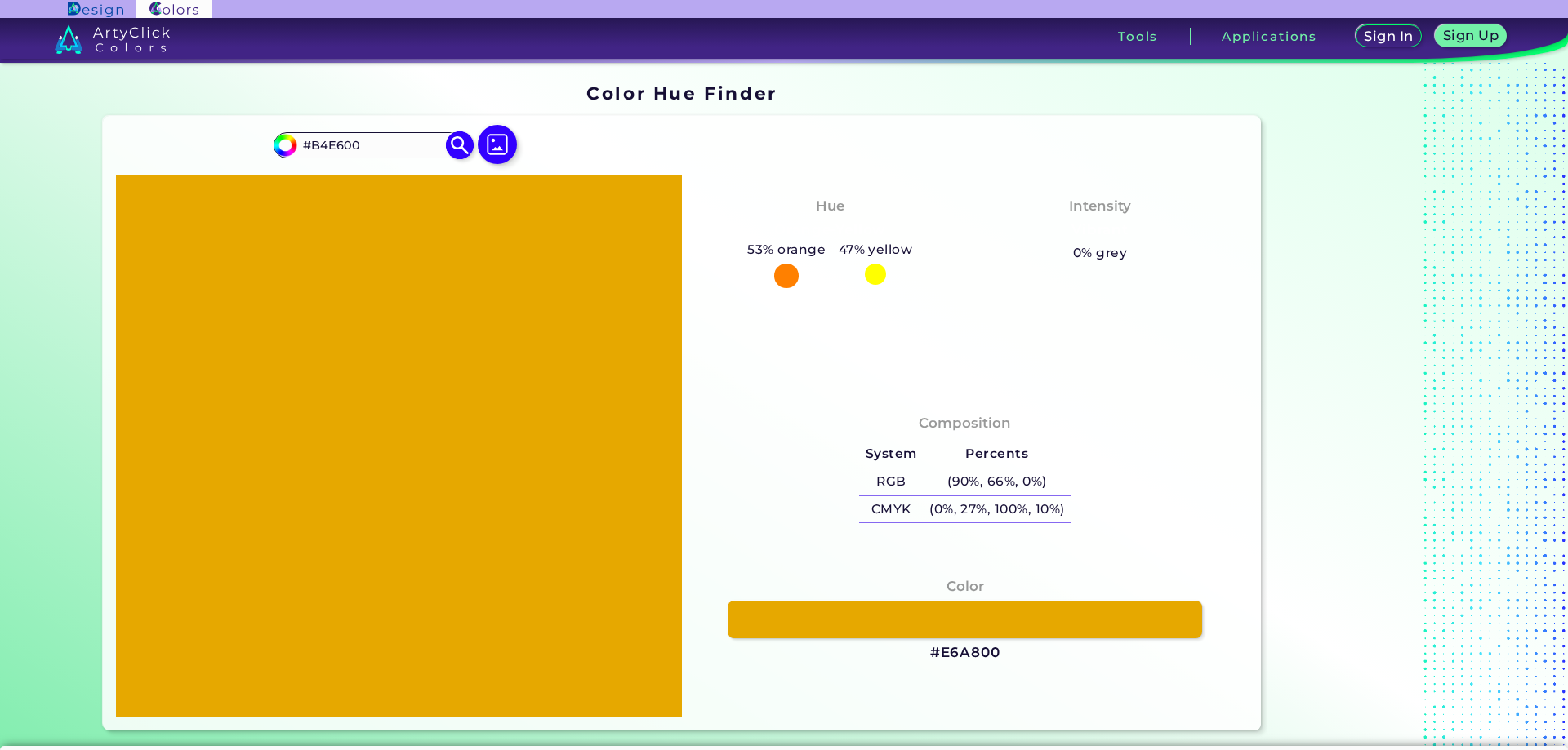
type input "#a8e600"
type input "#A8E600"
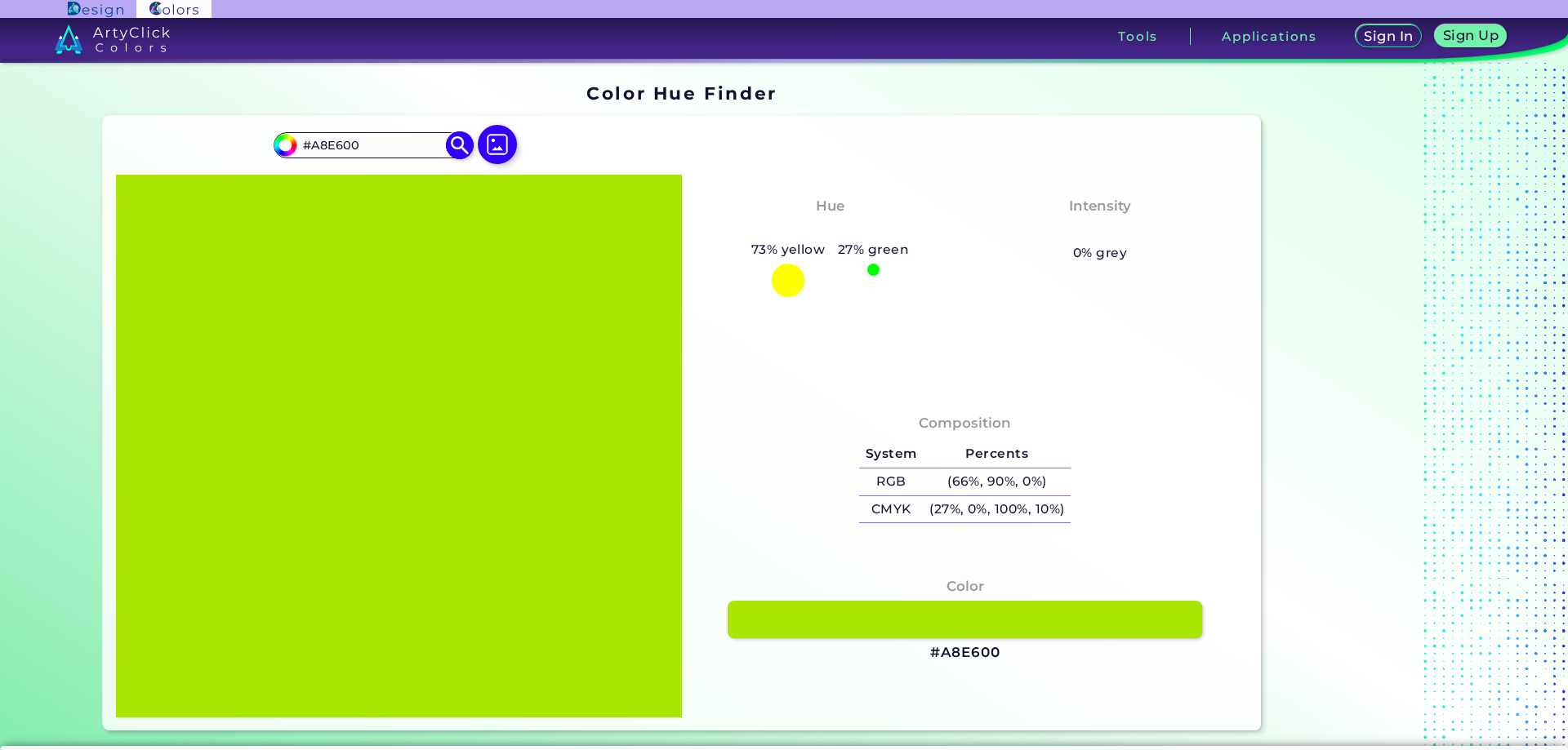
type input "#9de600"
type input "#9DE600"
type input "#95e600"
type input "#95E600"
type input "#8ae600"
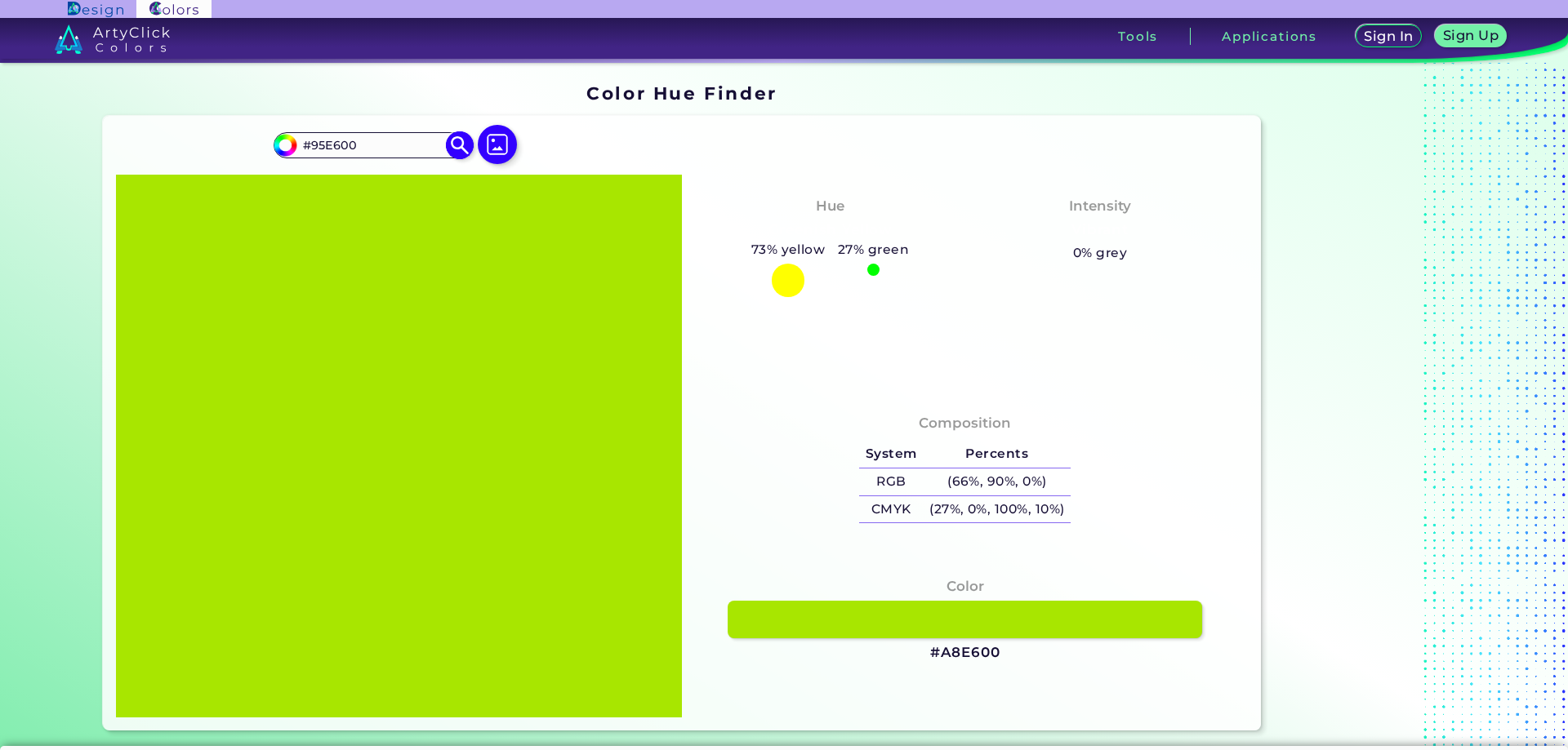
type input "#8AE600"
type input "#7ee600"
type input "#7EE600"
type input "#73e600"
type input "#73E600"
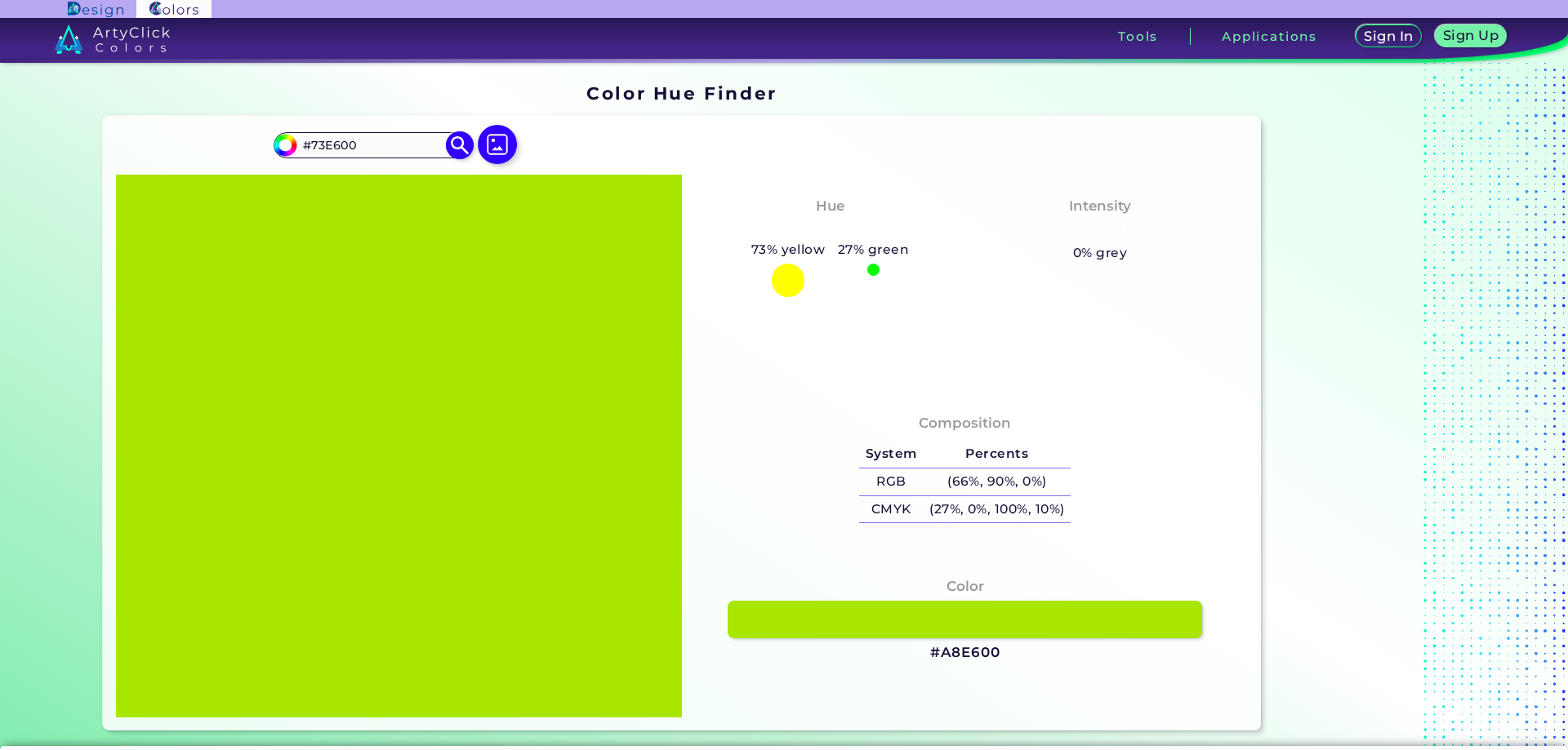
type input "#67e600"
type input "#67E600"
type input "#5ce600"
type input "#5CE600"
type input "#50e600"
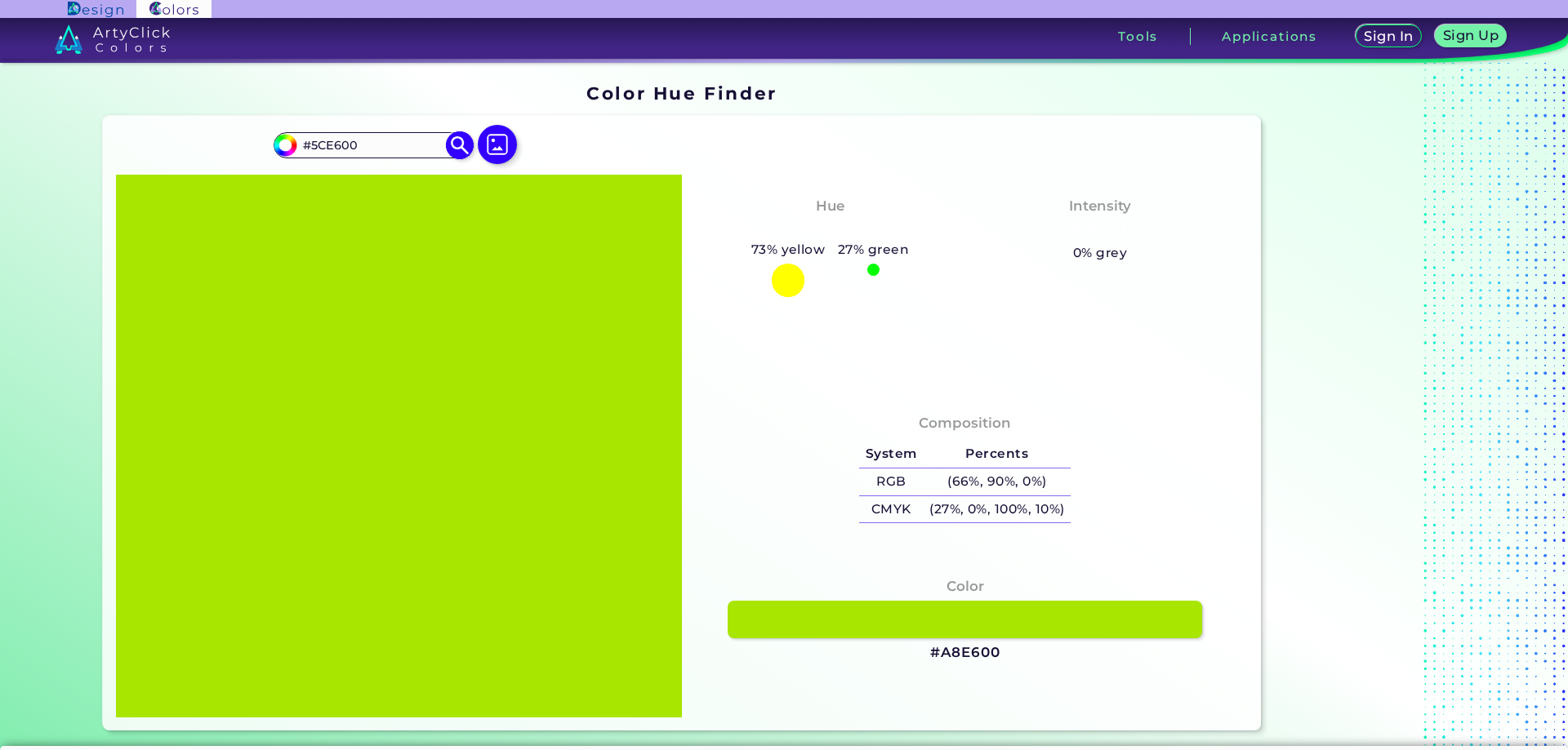
type input "#50E600"
type input "#3de600"
type input "#3DE600"
type input "#32e600"
type input "#32E600"
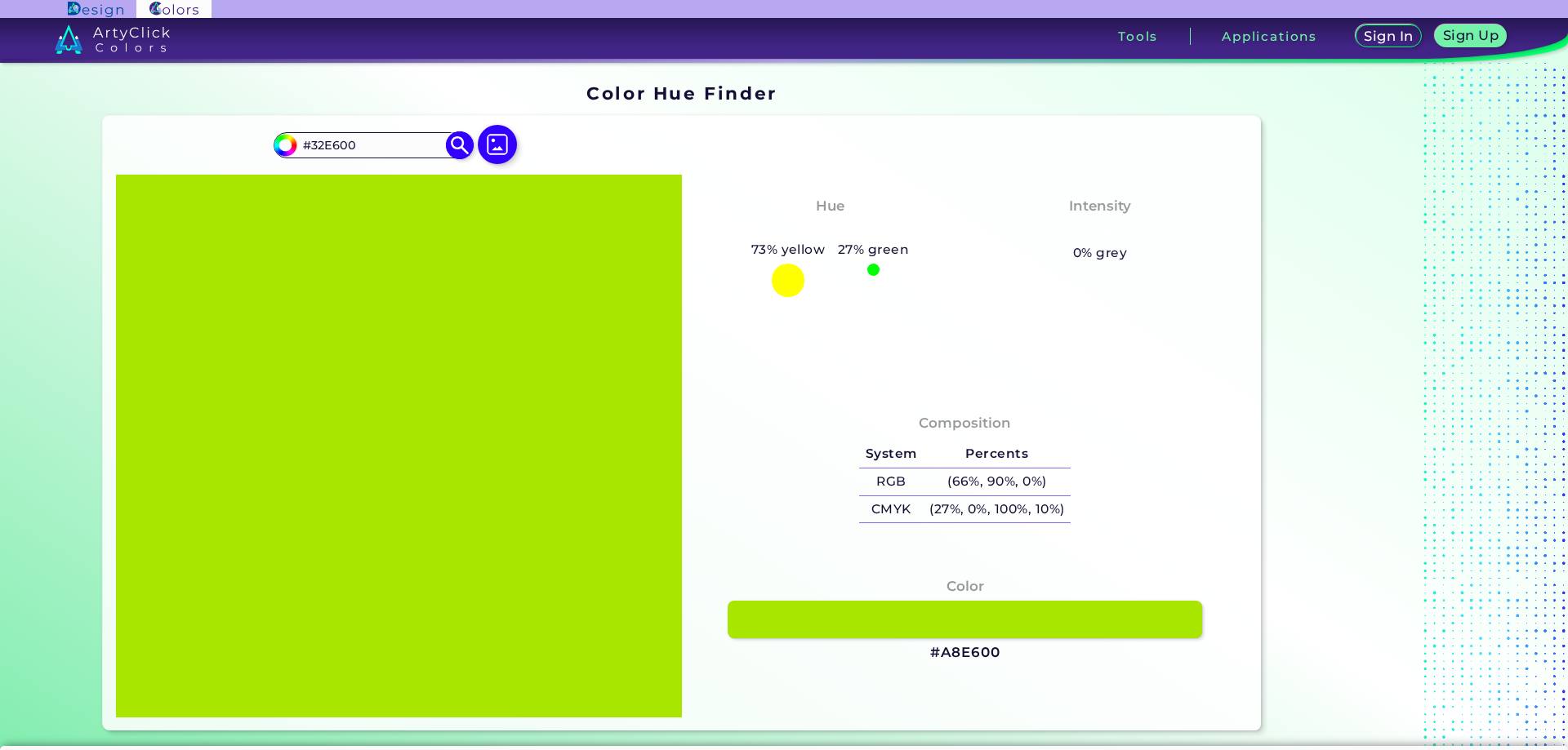
type input "#26e600"
type input "#26E600"
type input "#0fe600"
type input "#0FE600"
type input "#00e604"
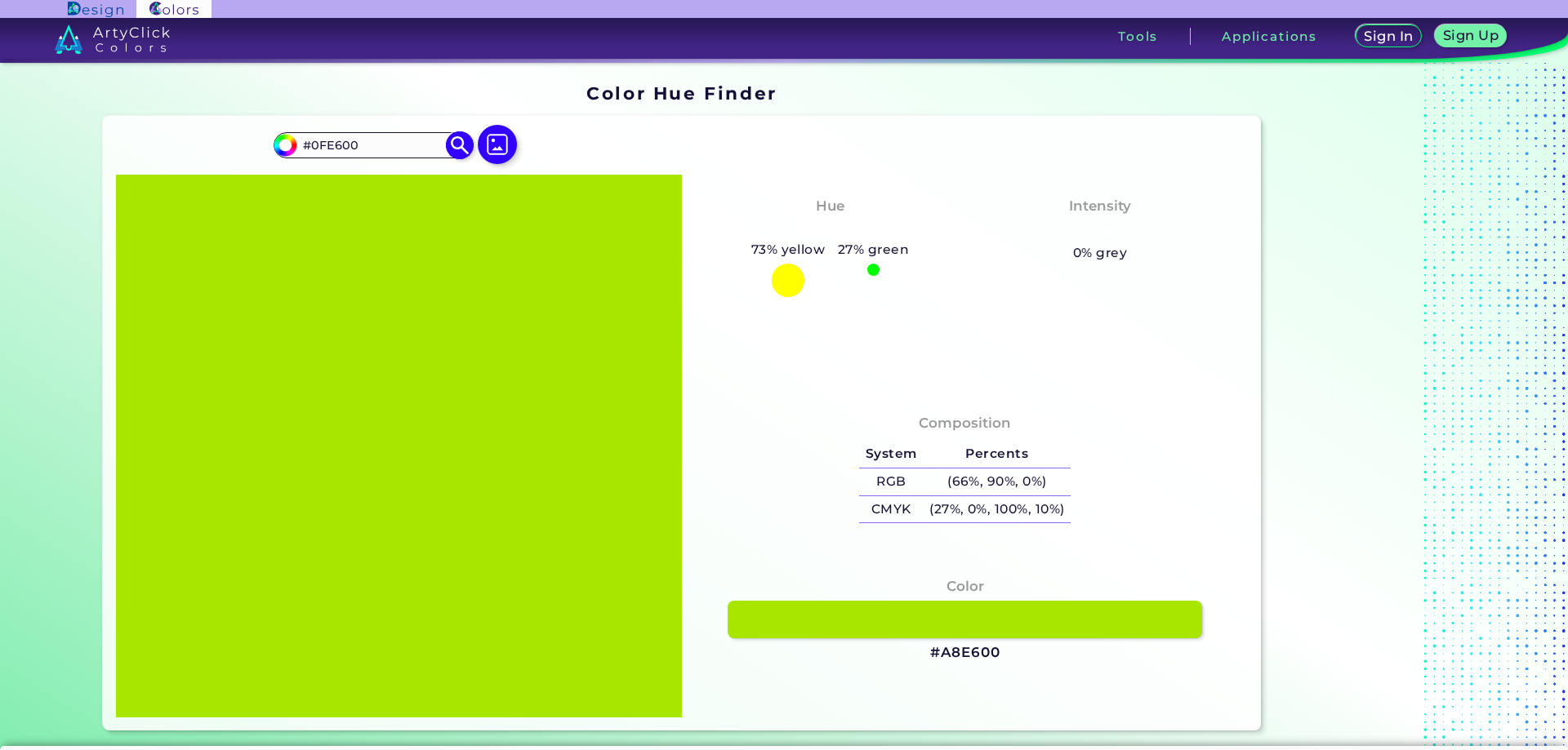
type input "#00E604"
type input "#00e626"
type input "#00E626"
type input "#00e64d"
type input "#00E64D"
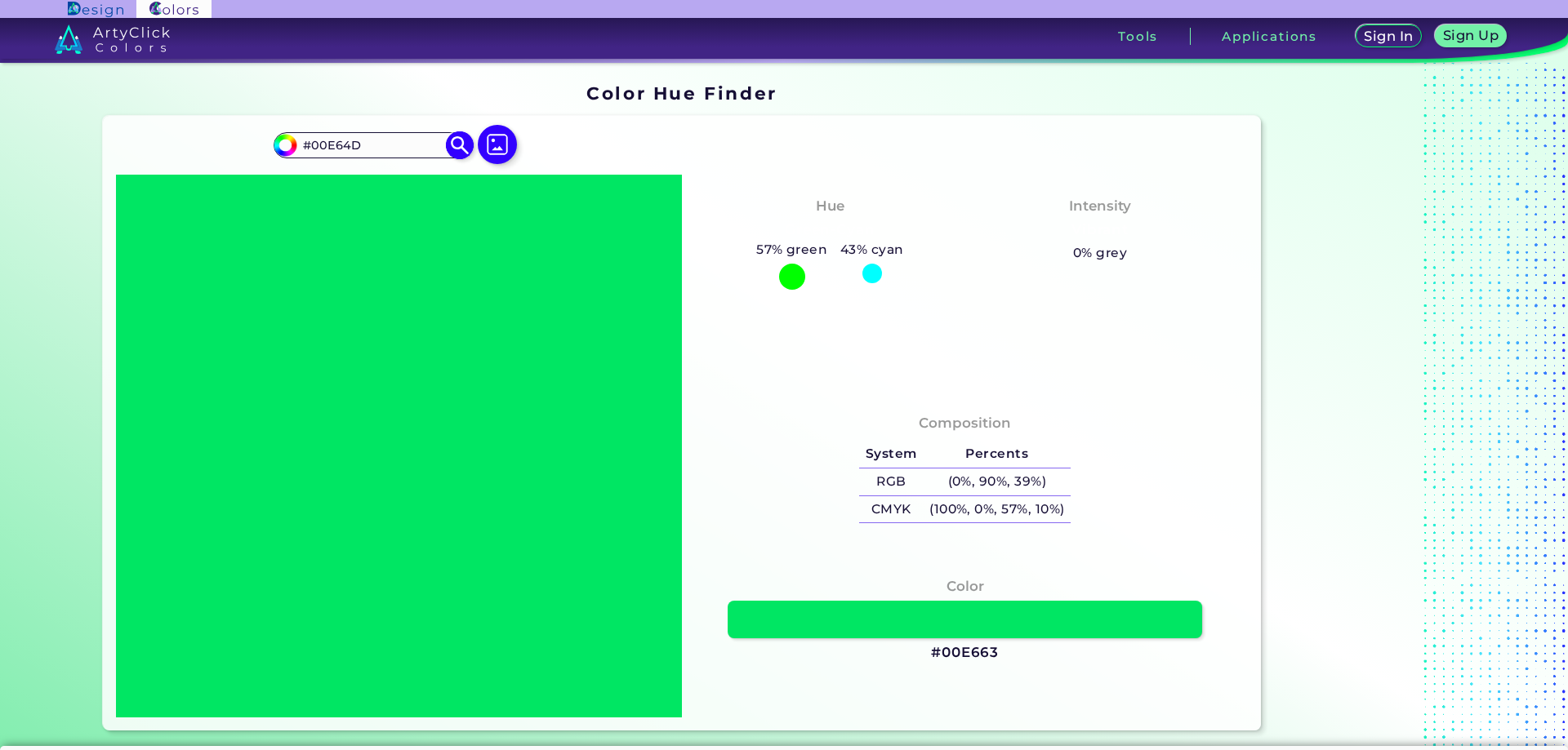
type input "#00e682"
type input "#00E682"
type input "#00d6e6"
type input "#00D6E6"
type input "#004de6"
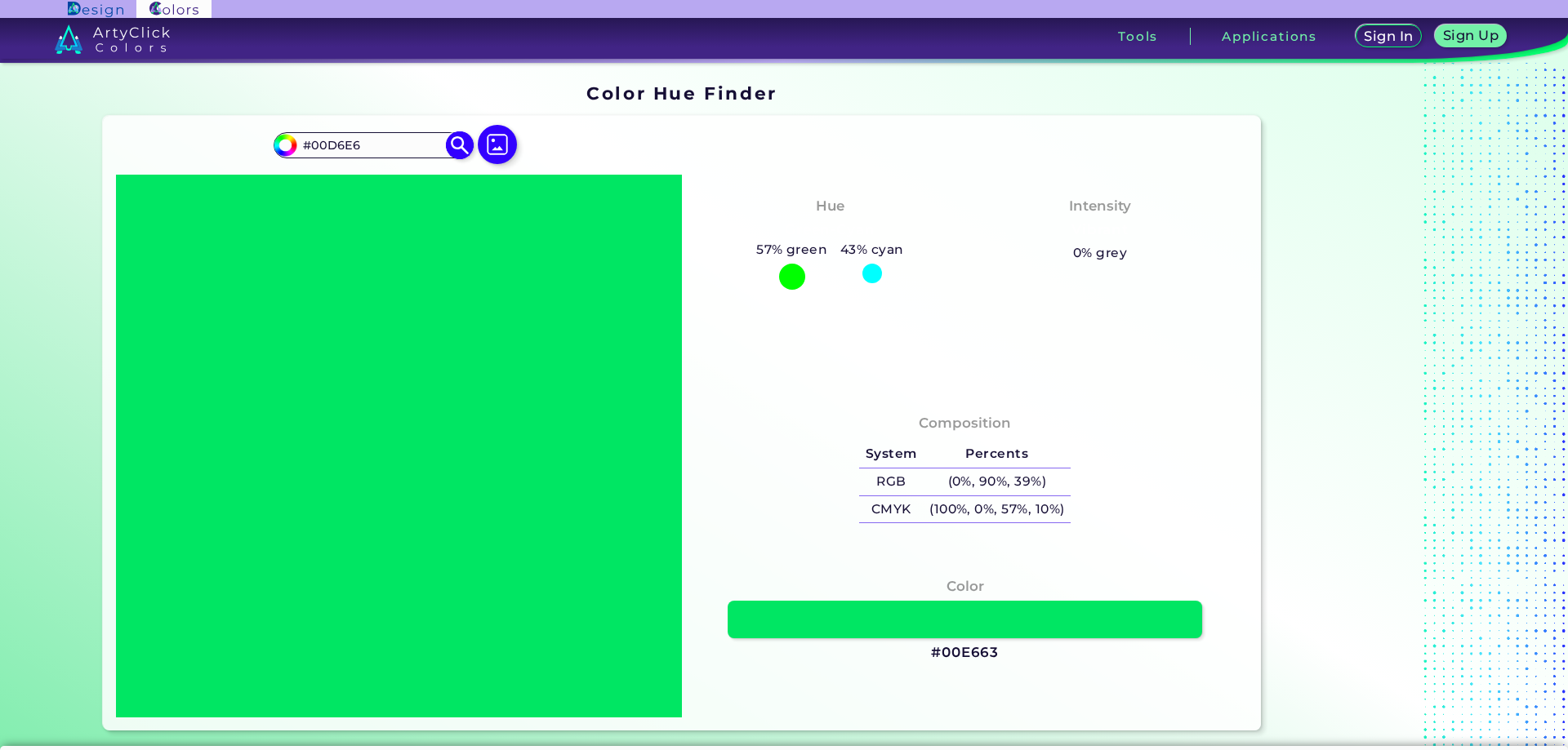
type input "#004DE6"
type input "#5000e6"
type input "#5000E6"
type input "#e600d2"
type input "#E600D2"
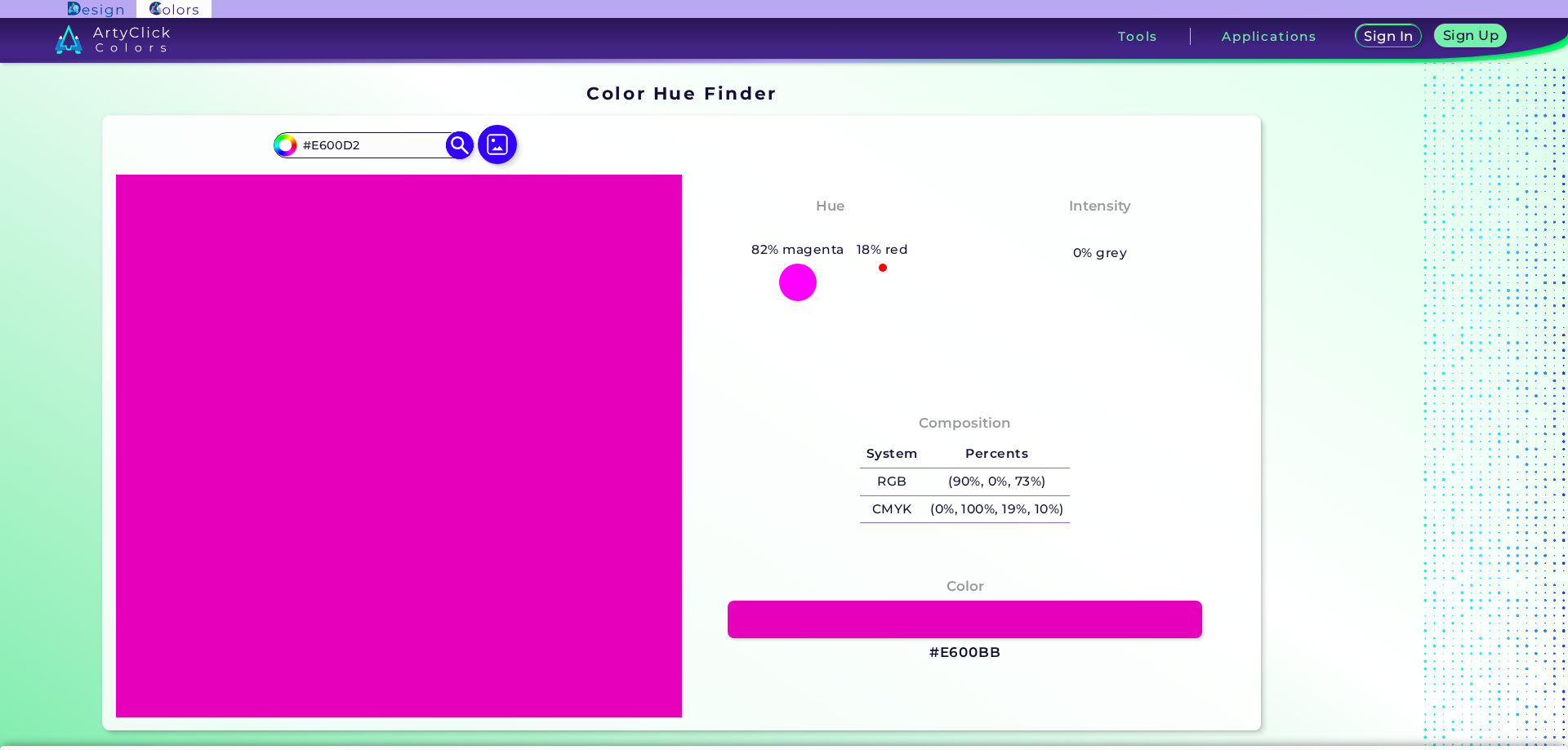
type input "#e6006f"
type input "#E6006F"
type input "#e60022"
type input "#E60022"
type input "#e60000"
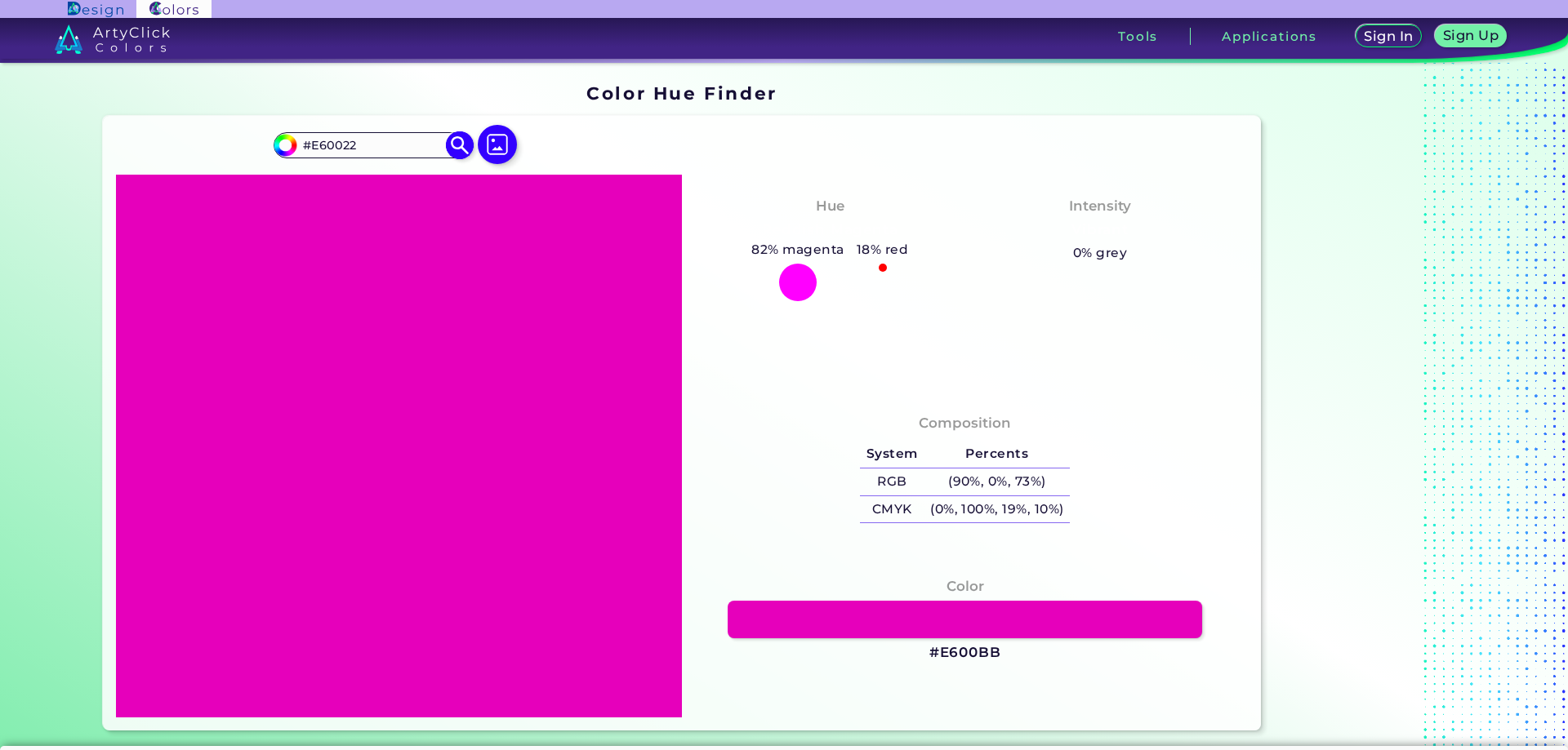
type input "#E60000"
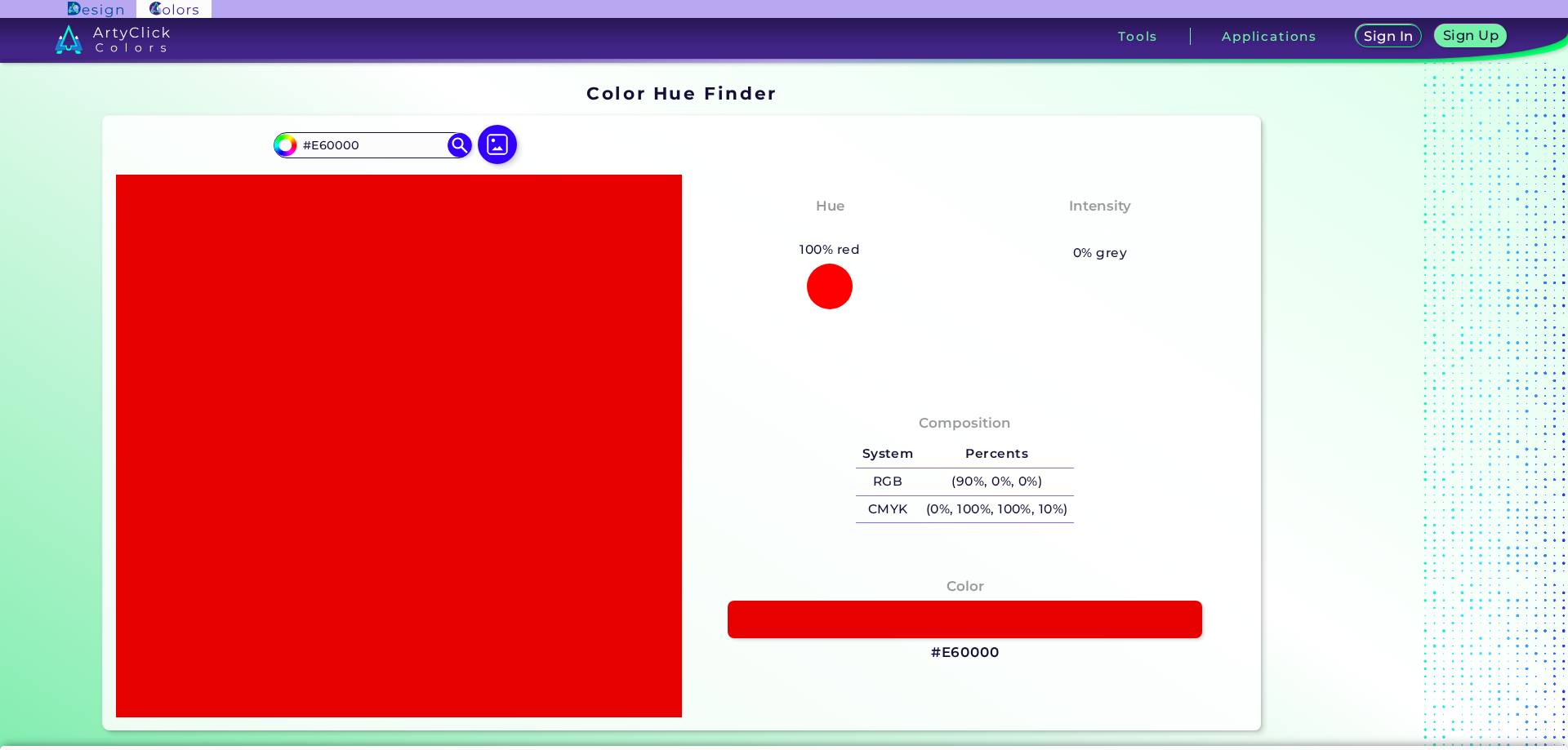
type input "#e60000"
